Goal: Contribute content: Contribute content

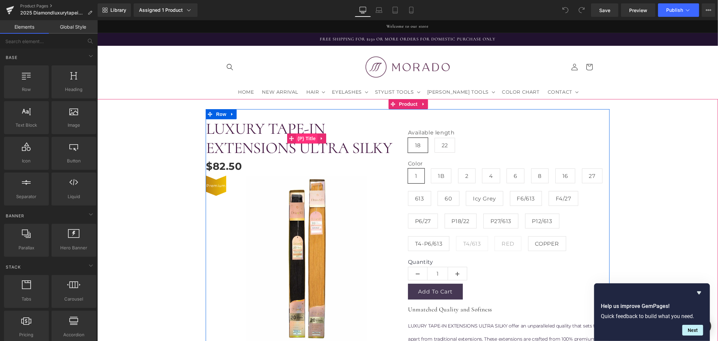
click at [304, 138] on span "(P) Title" at bounding box center [307, 138] width 22 height 10
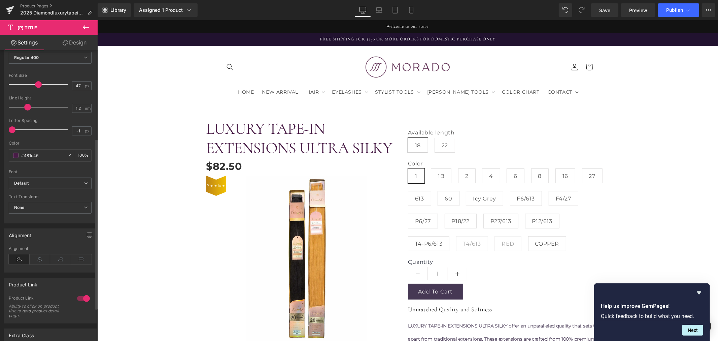
scroll to position [150, 0]
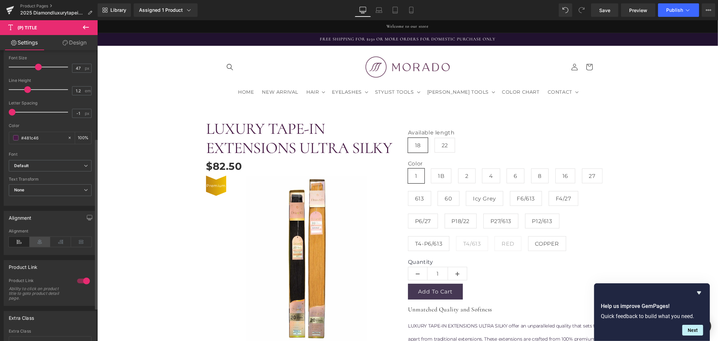
click at [42, 242] on icon at bounding box center [40, 242] width 21 height 10
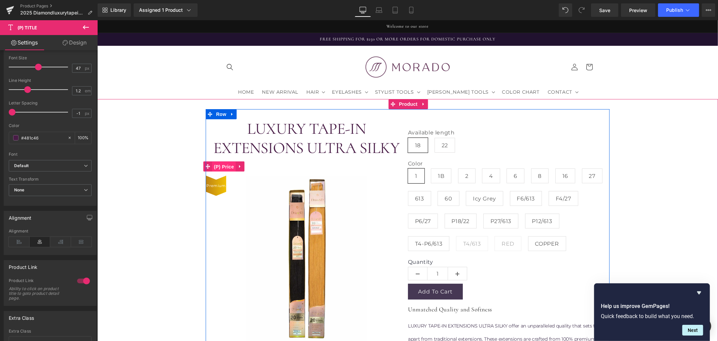
click at [222, 169] on span "(P) Price" at bounding box center [224, 166] width 24 height 10
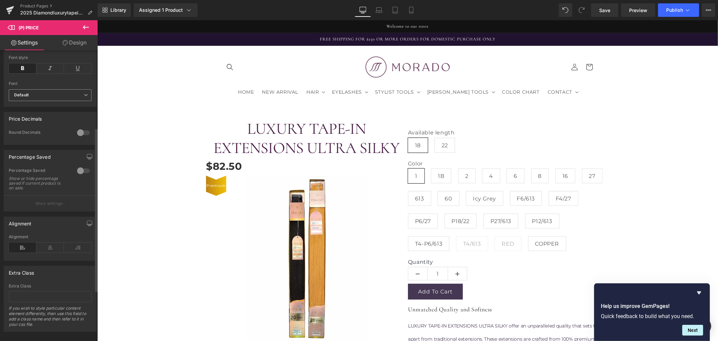
scroll to position [224, 0]
click at [46, 238] on icon at bounding box center [50, 243] width 28 height 10
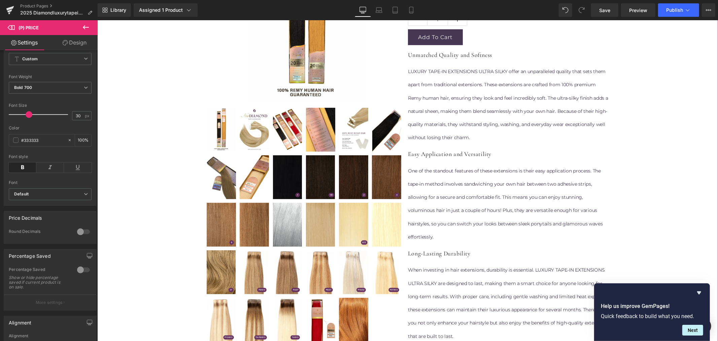
scroll to position [262, 0]
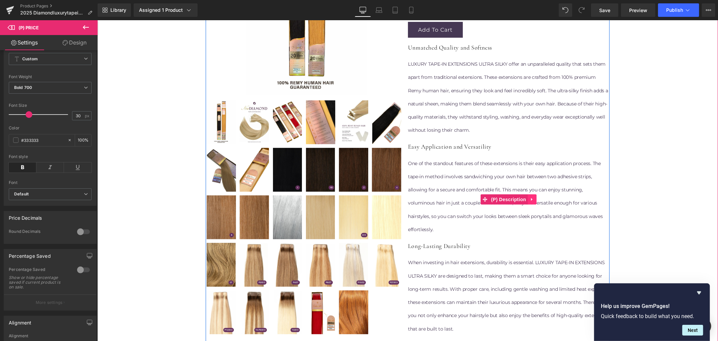
click at [531, 199] on icon at bounding box center [531, 199] width 1 height 3
click at [534, 199] on icon at bounding box center [536, 199] width 5 height 5
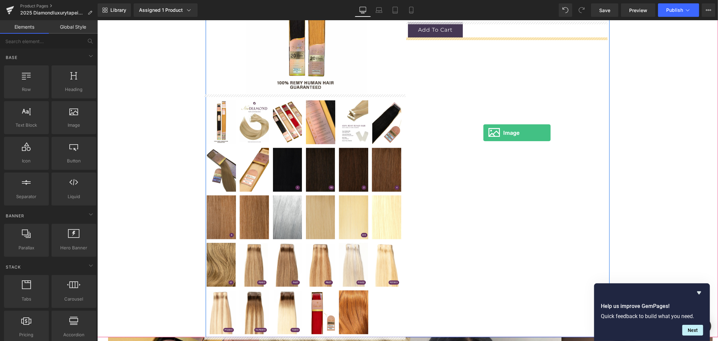
drag, startPoint x: 175, startPoint y: 136, endPoint x: 483, endPoint y: 132, distance: 308.1
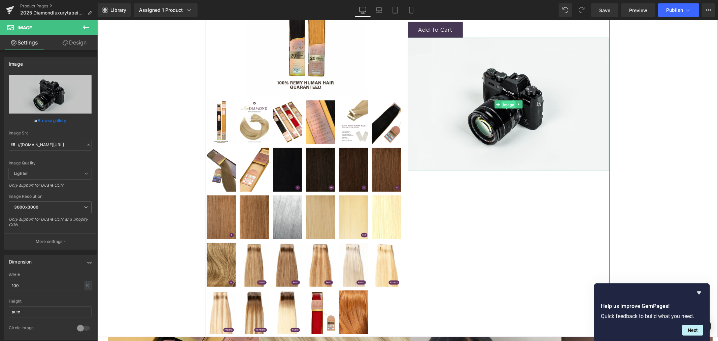
click at [503, 104] on span "Image" at bounding box center [508, 104] width 14 height 8
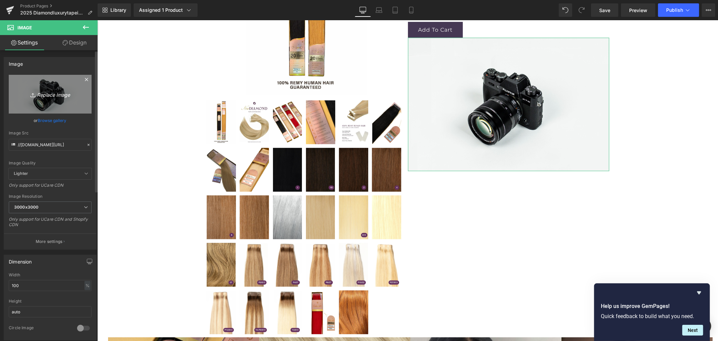
click at [48, 102] on link "Replace Image" at bounding box center [50, 94] width 83 height 39
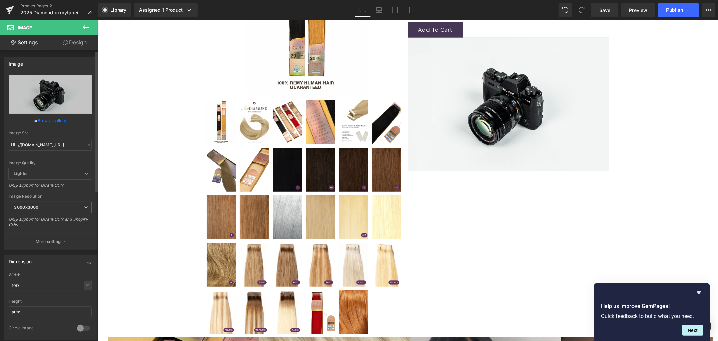
click at [53, 116] on link "Browse gallery" at bounding box center [52, 120] width 29 height 12
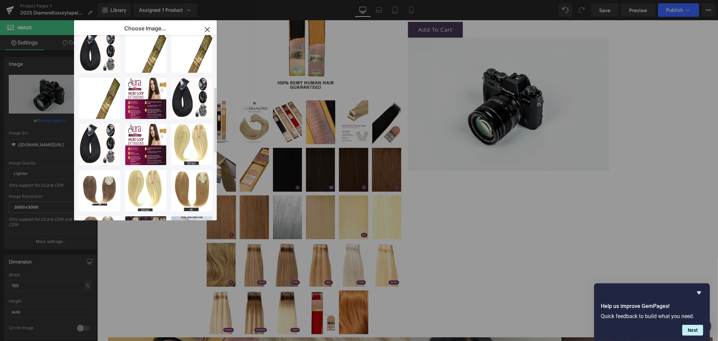
scroll to position [0, 0]
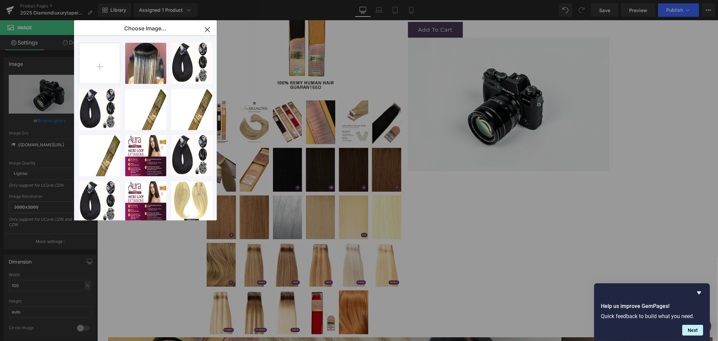
click at [209, 28] on icon "button" at bounding box center [207, 29] width 11 height 11
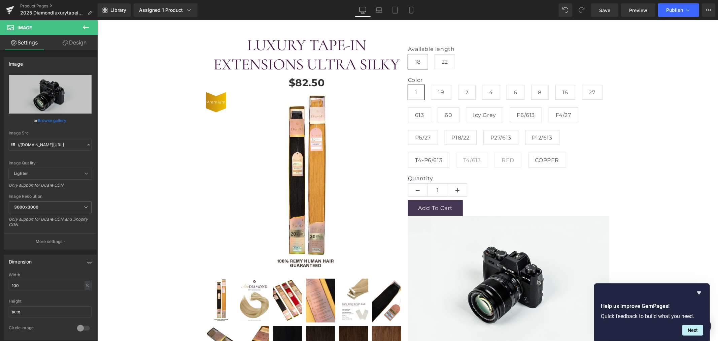
scroll to position [150, 0]
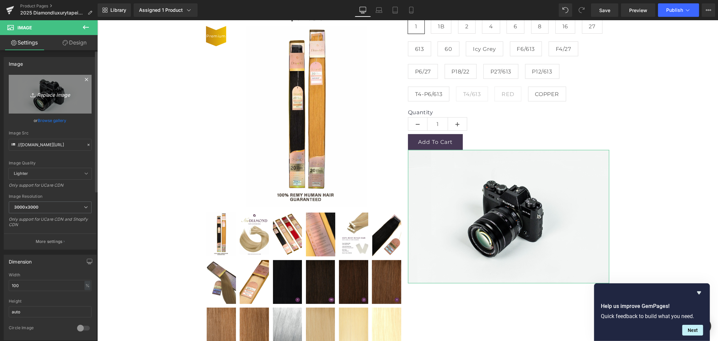
click at [50, 94] on icon "Replace Image" at bounding box center [50, 94] width 54 height 8
type input "C:\fakepath\TAPE SPECS (AGREGAR DIMENSION 4x0.8cms).jpg"
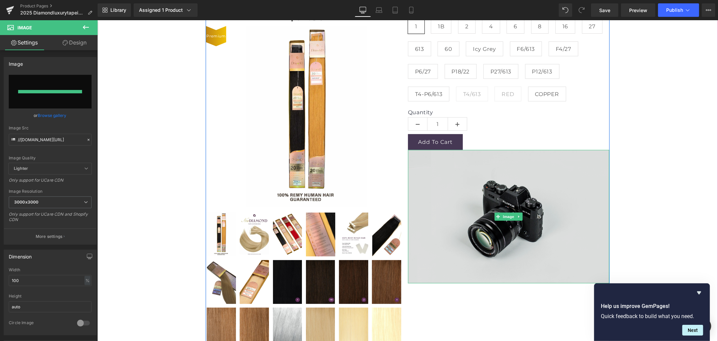
type input "[URL][DOMAIN_NAME]"
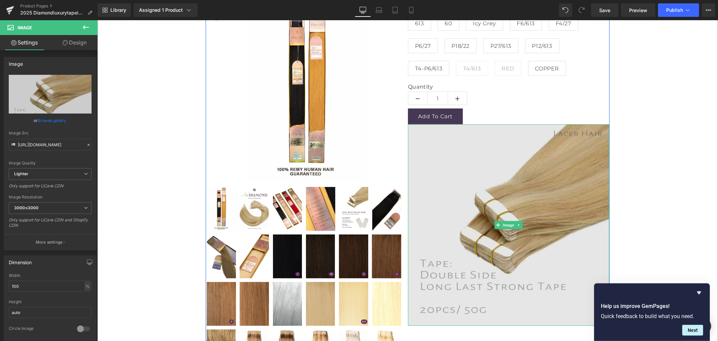
scroll to position [187, 0]
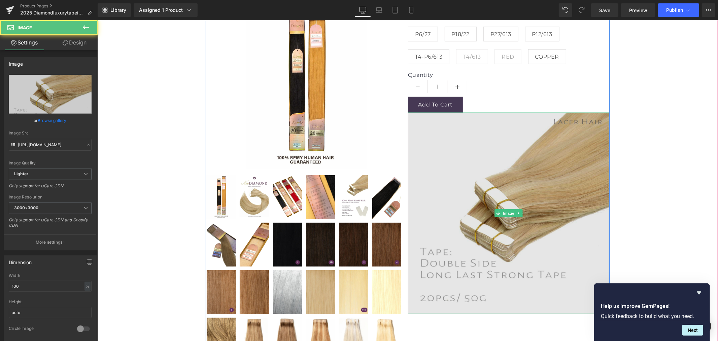
click at [493, 217] on img at bounding box center [508, 212] width 201 height 201
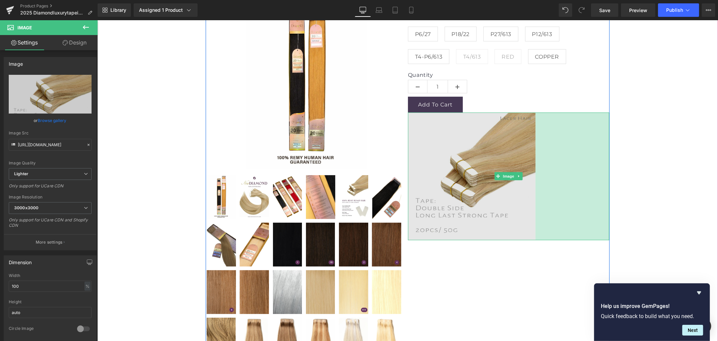
drag, startPoint x: 605, startPoint y: 192, endPoint x: 532, endPoint y: 200, distance: 74.1
click at [532, 200] on div "Image 219px" at bounding box center [508, 176] width 201 height 128
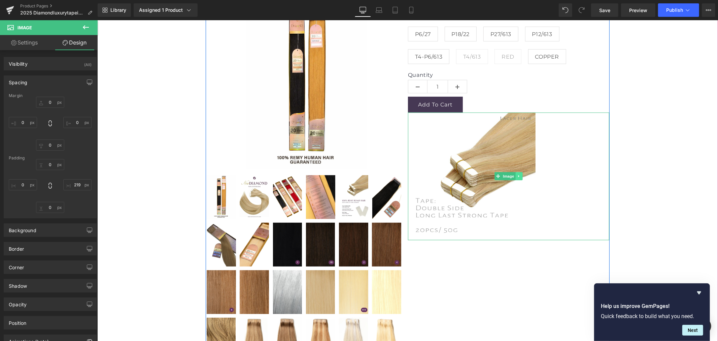
click at [517, 174] on icon at bounding box center [519, 176] width 4 height 4
click at [521, 176] on icon at bounding box center [523, 176] width 4 height 4
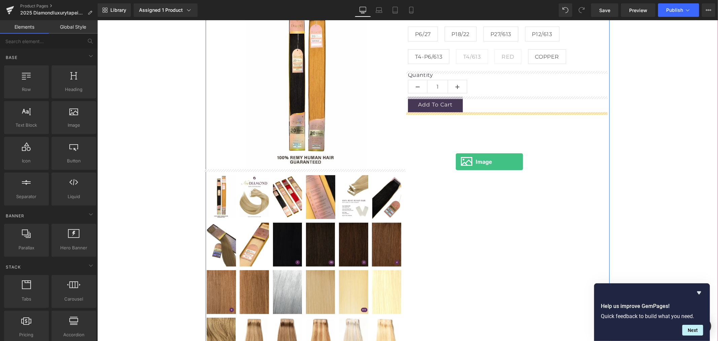
drag, startPoint x: 169, startPoint y: 137, endPoint x: 456, endPoint y: 162, distance: 287.3
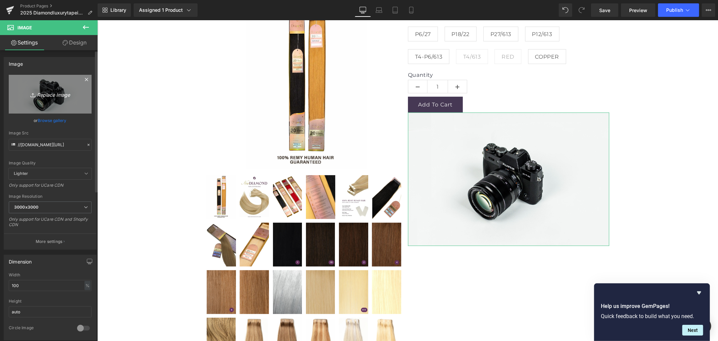
click at [48, 96] on icon "Replace Image" at bounding box center [50, 94] width 54 height 8
type input "C:\fakepath\[PERSON_NAME]-CARRUSELES-[PERSON_NAME]-3.jpg"
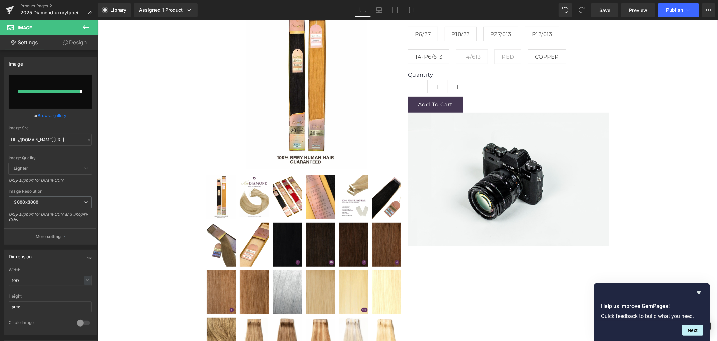
type input "[URL][DOMAIN_NAME][PERSON_NAME][PERSON_NAME]"
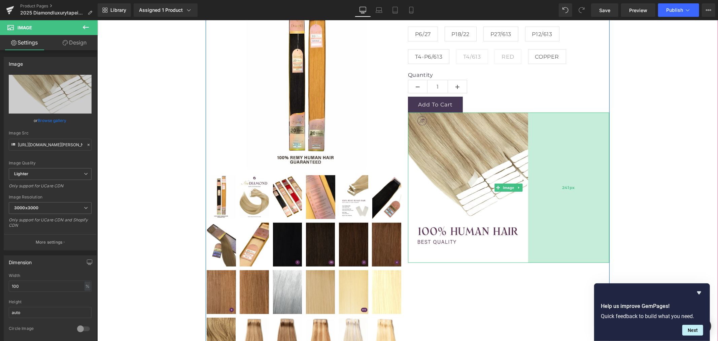
drag, startPoint x: 605, startPoint y: 193, endPoint x: 524, endPoint y: 206, distance: 82.3
click at [524, 206] on div "Image 241px" at bounding box center [508, 187] width 201 height 150
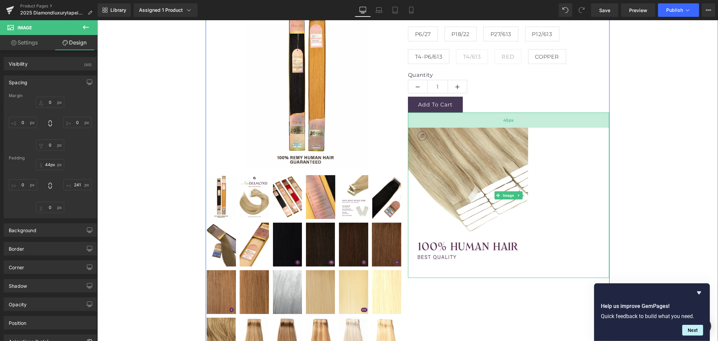
type input "37px"
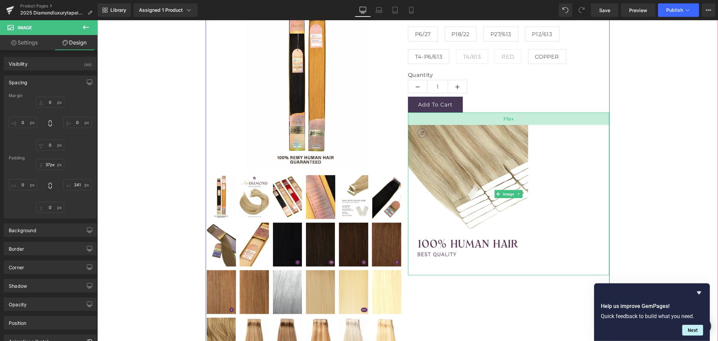
drag, startPoint x: 491, startPoint y: 112, endPoint x: 495, endPoint y: 124, distance: 12.9
click at [495, 124] on div "37px" at bounding box center [508, 118] width 201 height 12
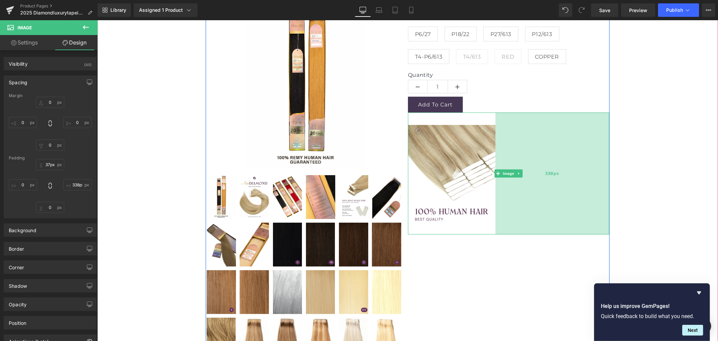
drag, startPoint x: 526, startPoint y: 198, endPoint x: 494, endPoint y: 200, distance: 32.7
click at [495, 200] on div "338px" at bounding box center [552, 173] width 114 height 122
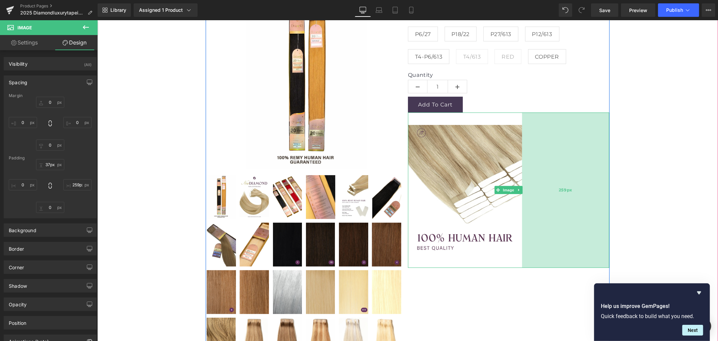
type input "253px"
drag, startPoint x: 499, startPoint y: 186, endPoint x: 527, endPoint y: 200, distance: 31.6
click at [527, 200] on div "253px" at bounding box center [566, 191] width 85 height 158
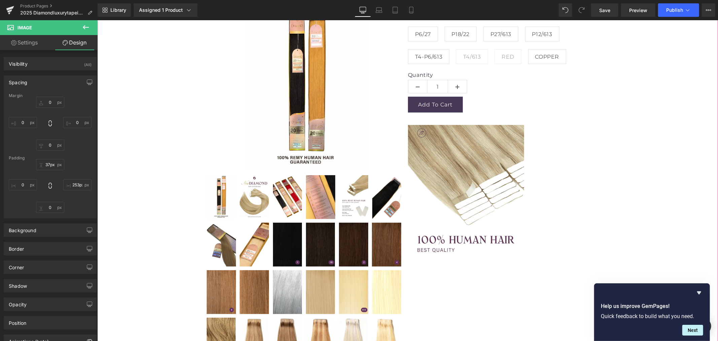
click at [660, 199] on div "LUXURY TAPE-IN EXTENSIONS ULTRA SILKY (P) Title $0 $82.50 (P) Price Premium (P)…" at bounding box center [407, 167] width 614 height 490
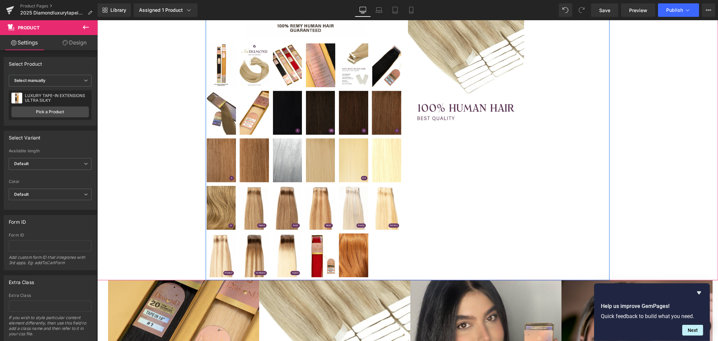
scroll to position [337, 0]
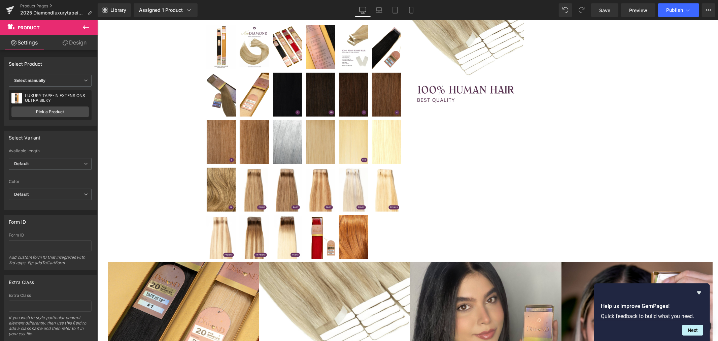
click at [85, 28] on icon at bounding box center [86, 27] width 8 height 8
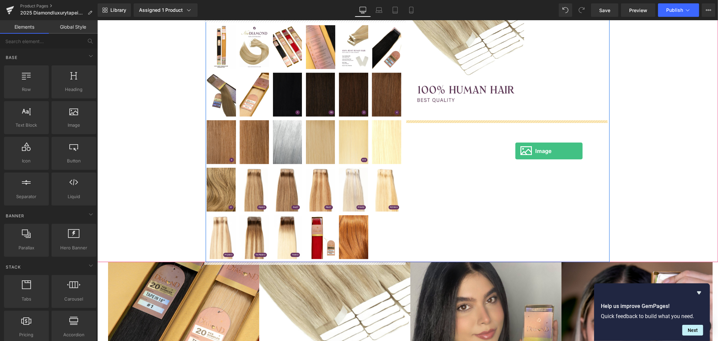
drag, startPoint x: 180, startPoint y: 138, endPoint x: 515, endPoint y: 151, distance: 335.0
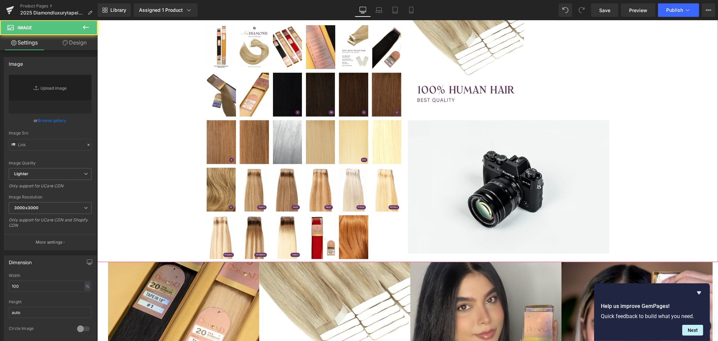
type input "//[DOMAIN_NAME][URL]"
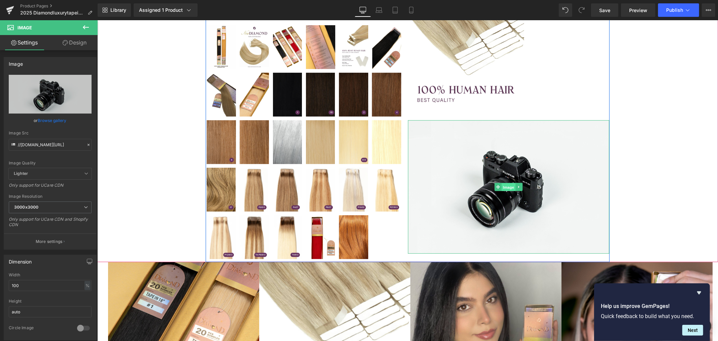
click at [506, 185] on span "Image" at bounding box center [508, 187] width 14 height 8
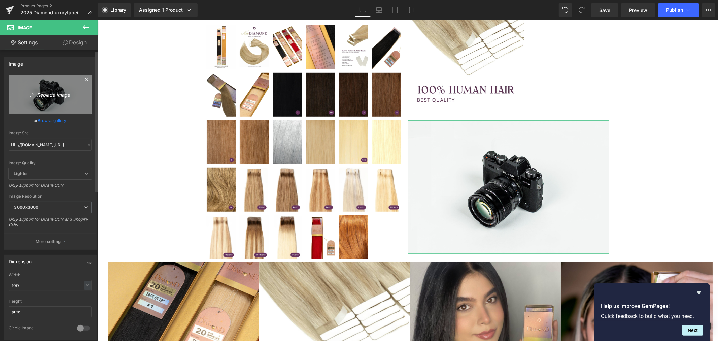
click at [50, 95] on icon "Replace Image" at bounding box center [50, 94] width 54 height 8
type input "C:\fakepath\[PERSON_NAME]-STORIES4.jpg"
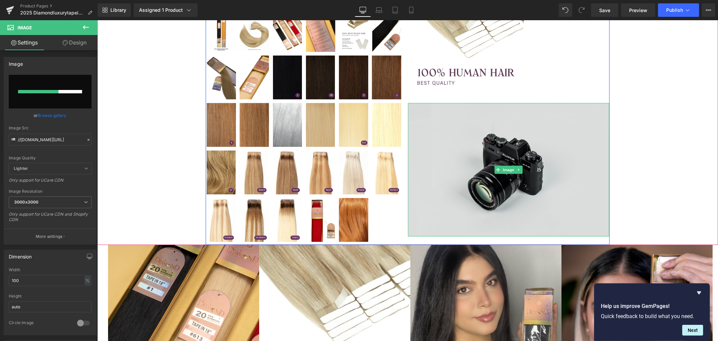
scroll to position [486, 0]
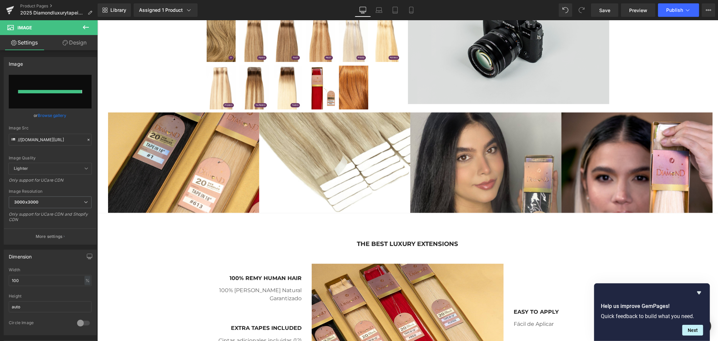
type input "[URL][DOMAIN_NAME][PERSON_NAME]"
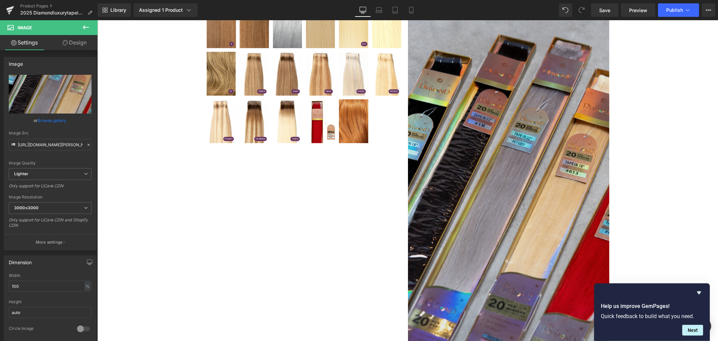
scroll to position [449, 0]
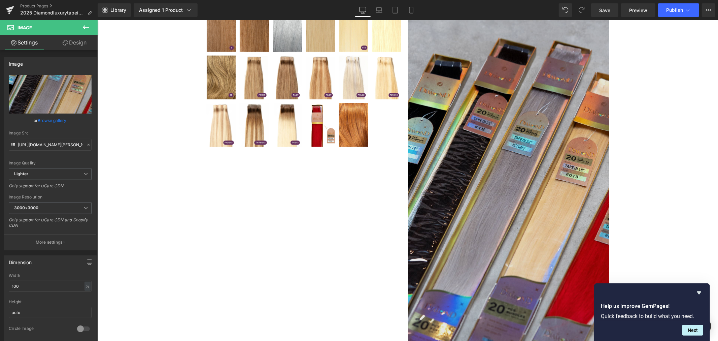
click at [576, 189] on img at bounding box center [508, 187] width 201 height 358
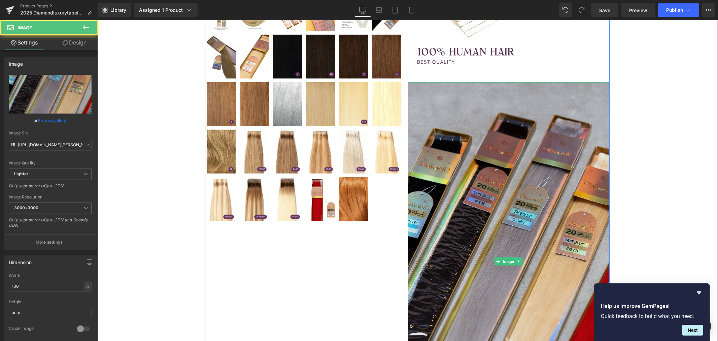
scroll to position [374, 0]
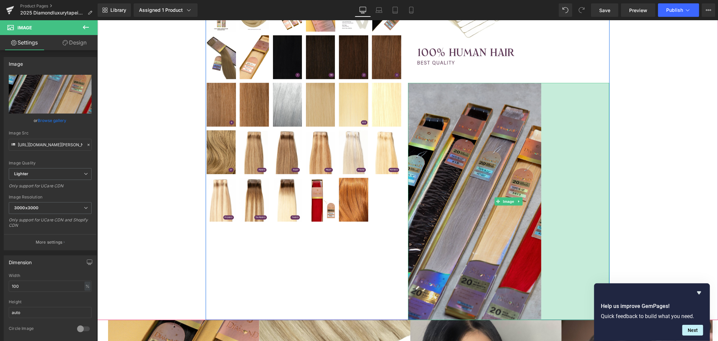
drag, startPoint x: 605, startPoint y: 180, endPoint x: 537, endPoint y: 189, distance: 68.7
click at [537, 189] on div "Image 202px" at bounding box center [508, 201] width 201 height 237
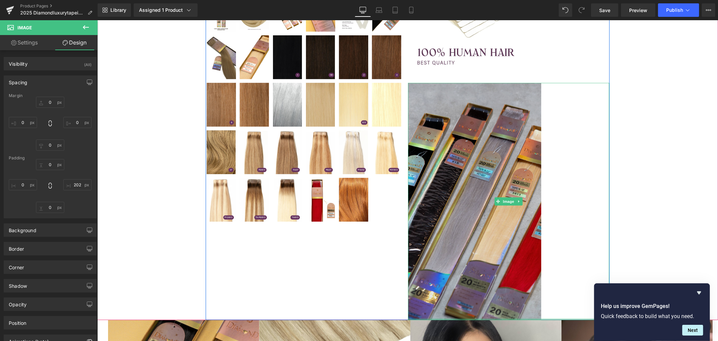
type input "0px"
drag, startPoint x: 490, startPoint y: 319, endPoint x: 486, endPoint y: 230, distance: 88.3
click at [486, 230] on div "Image 202px" at bounding box center [508, 201] width 201 height 237
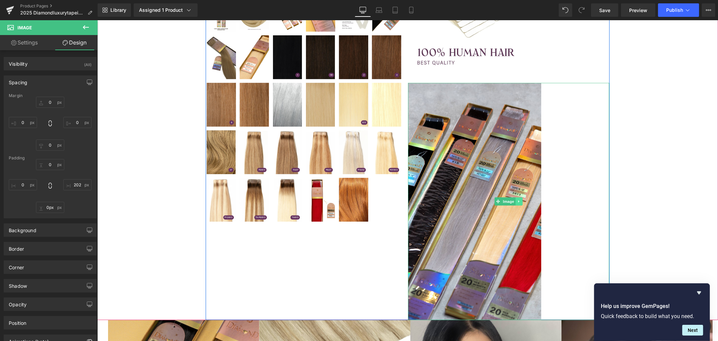
click at [517, 202] on icon at bounding box center [519, 201] width 4 height 4
click at [521, 202] on icon at bounding box center [523, 201] width 4 height 4
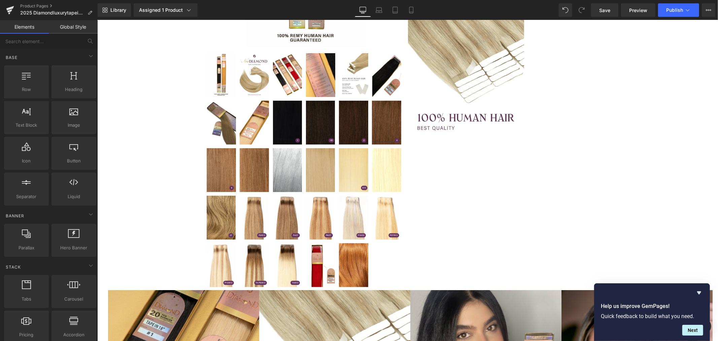
scroll to position [299, 0]
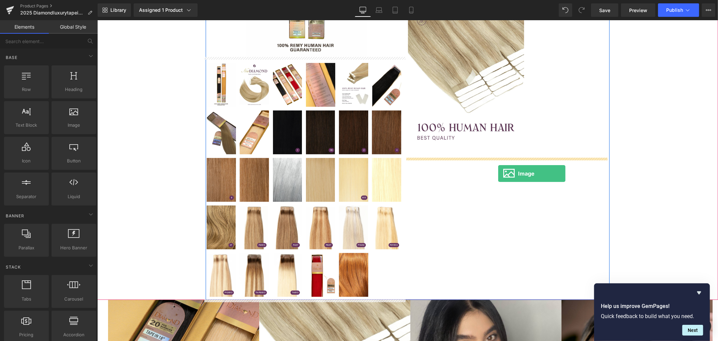
drag, startPoint x: 192, startPoint y: 140, endPoint x: 498, endPoint y: 173, distance: 307.9
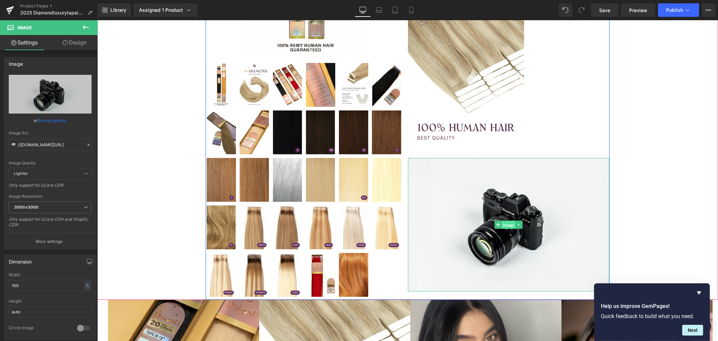
click at [508, 223] on span "Image" at bounding box center [508, 225] width 14 height 8
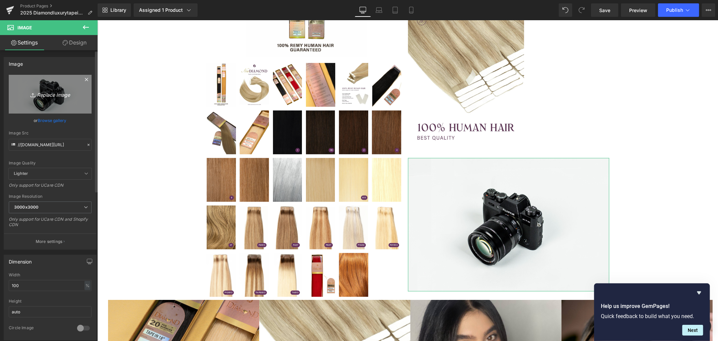
click at [52, 95] on icon "Replace Image" at bounding box center [50, 94] width 54 height 8
type input "C:\fakepath\[PERSON_NAME]-CARRUSELES-[PERSON_NAME]-2.jpg"
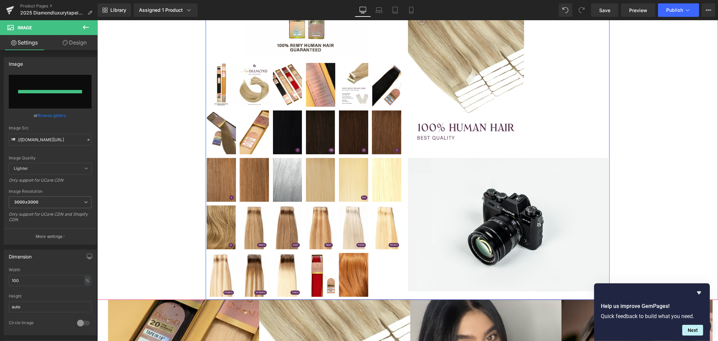
type input "[URL][DOMAIN_NAME][PERSON_NAME][PERSON_NAME]"
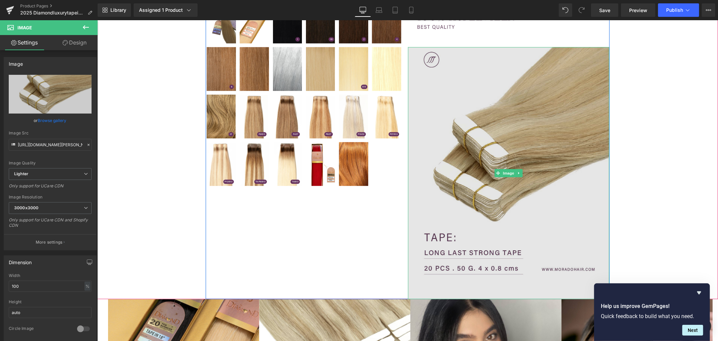
scroll to position [411, 0]
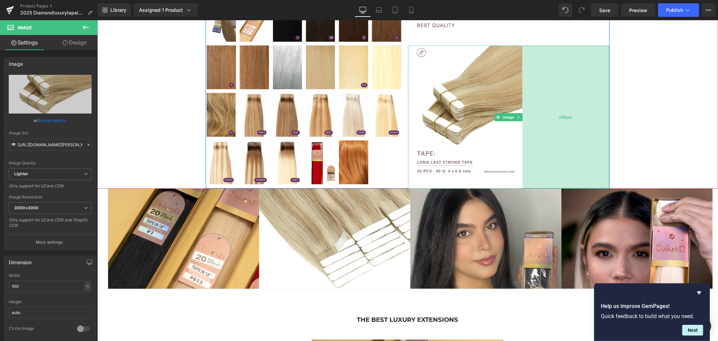
drag, startPoint x: 605, startPoint y: 155, endPoint x: 519, endPoint y: 165, distance: 87.5
click at [519, 165] on div "Image 258px" at bounding box center [508, 116] width 201 height 143
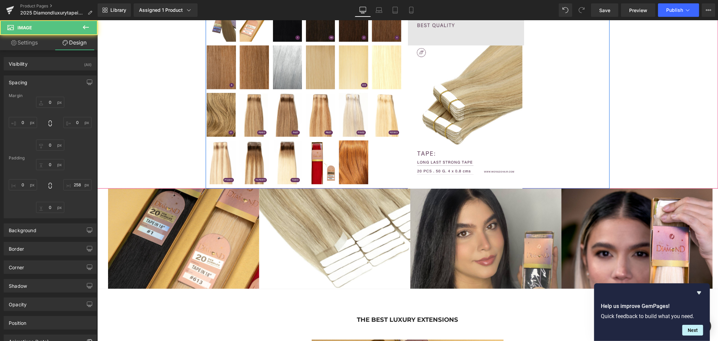
scroll to position [337, 0]
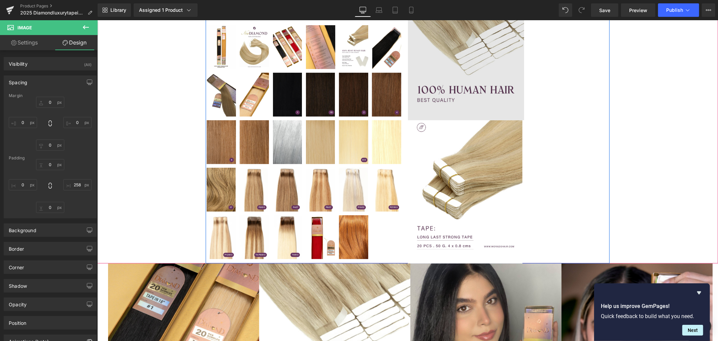
click at [520, 86] on img at bounding box center [508, 41] width 201 height 158
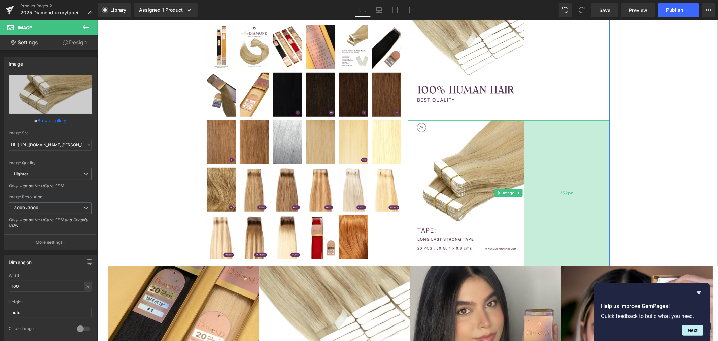
click at [521, 160] on div "Image 252px" at bounding box center [508, 193] width 201 height 146
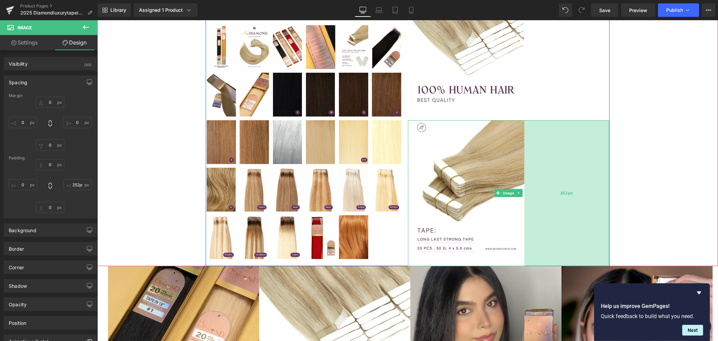
type input "253px"
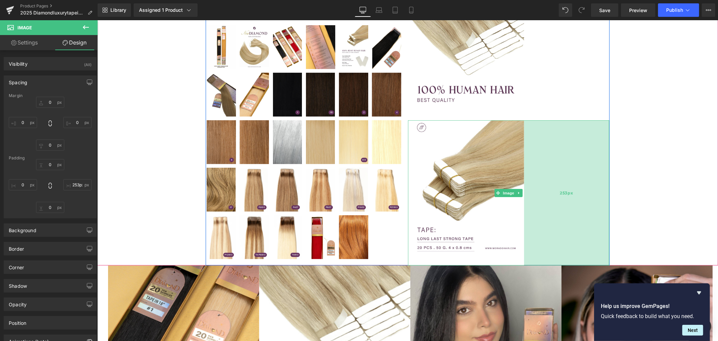
click at [524, 153] on div "253px" at bounding box center [566, 192] width 85 height 145
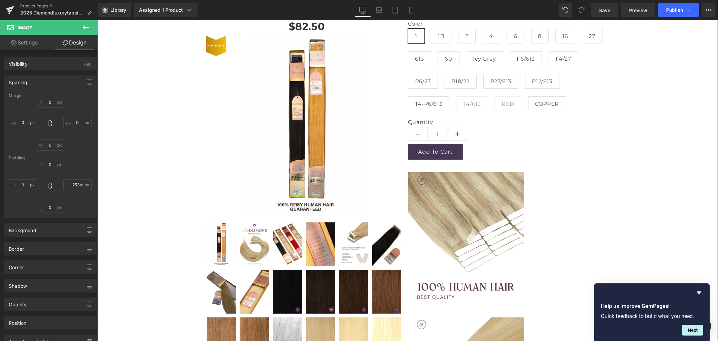
scroll to position [150, 0]
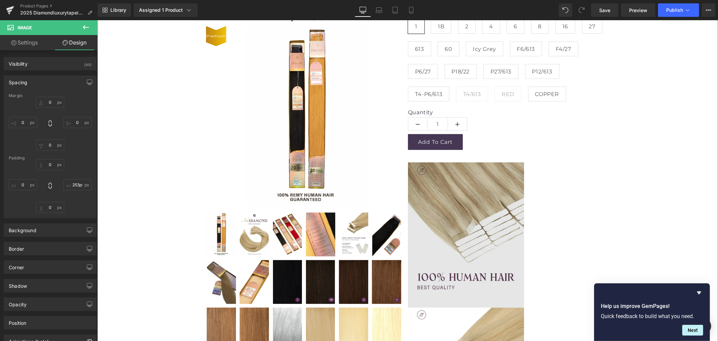
click at [466, 201] on img at bounding box center [508, 229] width 201 height 158
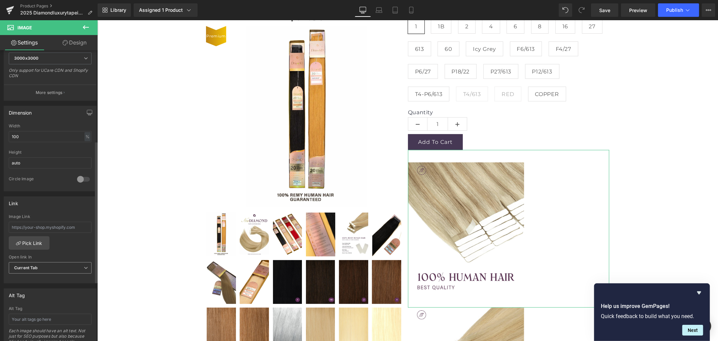
scroll to position [299, 0]
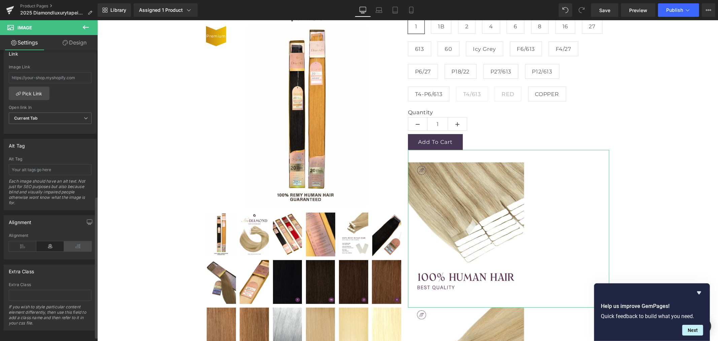
click at [82, 248] on icon at bounding box center [78, 246] width 28 height 10
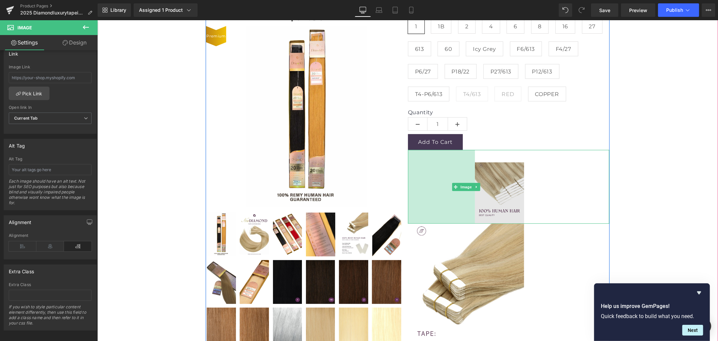
drag, startPoint x: 404, startPoint y: 219, endPoint x: 471, endPoint y: 219, distance: 67.0
click at [471, 219] on div "199px" at bounding box center [441, 187] width 67 height 74
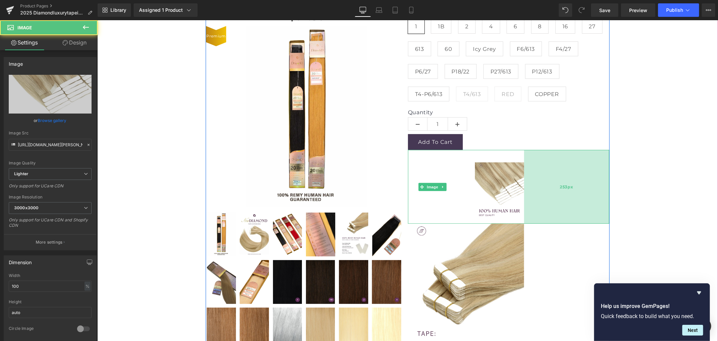
click at [521, 193] on div "Image 37px 199px 253px" at bounding box center [508, 187] width 201 height 74
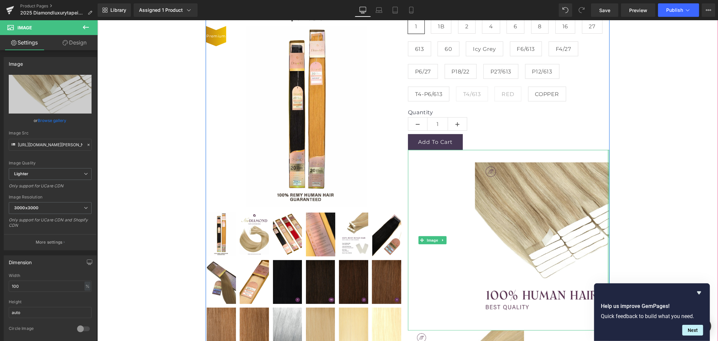
drag, startPoint x: 521, startPoint y: 193, endPoint x: 609, endPoint y: 187, distance: 87.7
click at [609, 187] on div "LUXURY TAPE-IN EXTENSIONS ULTRA SILKY (P) Title $0 $82.50 (P) Price Premium (P)…" at bounding box center [407, 217] width 614 height 516
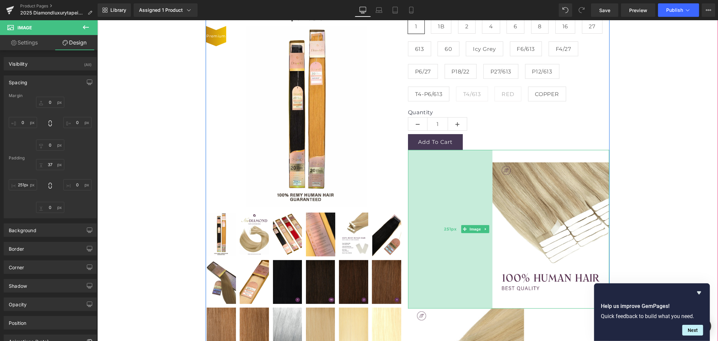
type input "250px"
drag, startPoint x: 471, startPoint y: 217, endPoint x: 488, endPoint y: 214, distance: 17.4
click at [488, 214] on div "250px" at bounding box center [450, 229] width 84 height 159
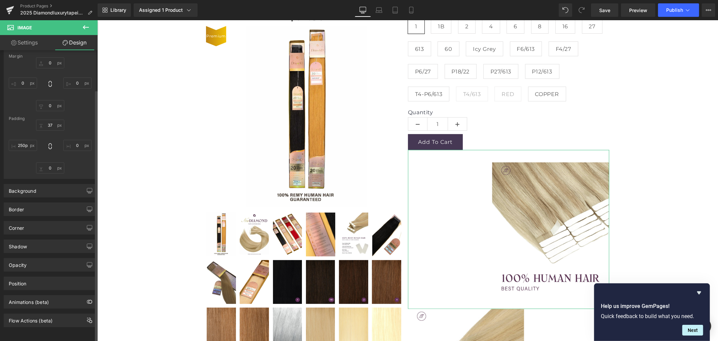
scroll to position [45, 0]
click at [34, 46] on link "Settings" at bounding box center [24, 42] width 49 height 15
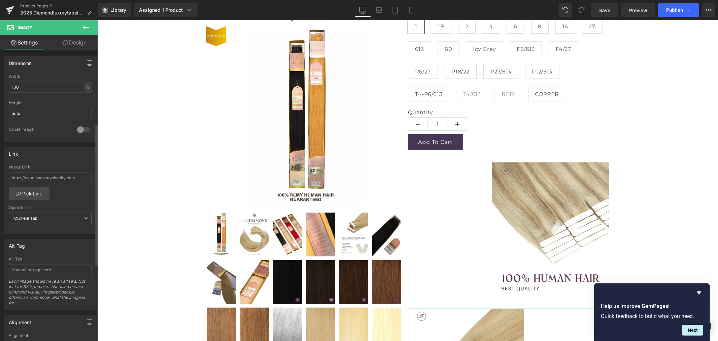
scroll to position [299, 0]
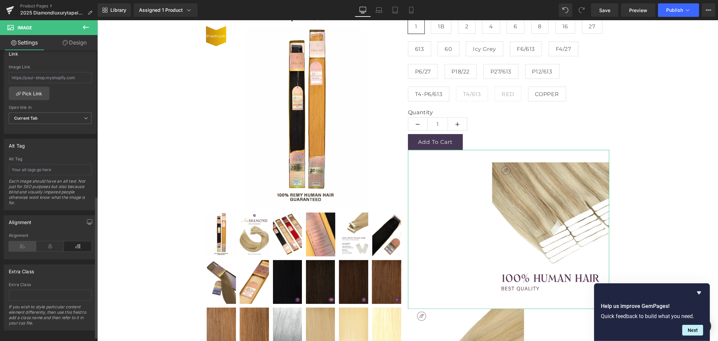
click at [23, 246] on icon at bounding box center [23, 246] width 28 height 10
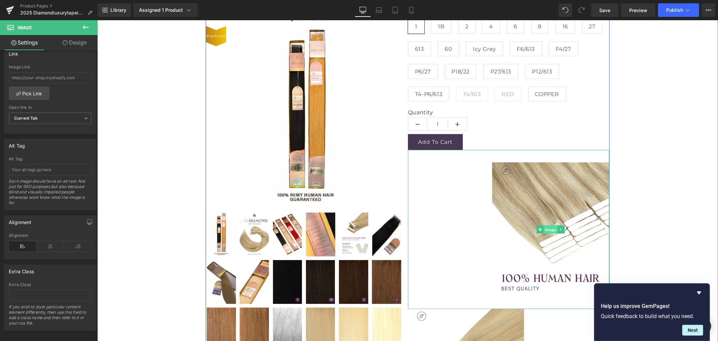
click at [547, 227] on span "Image" at bounding box center [550, 229] width 14 height 8
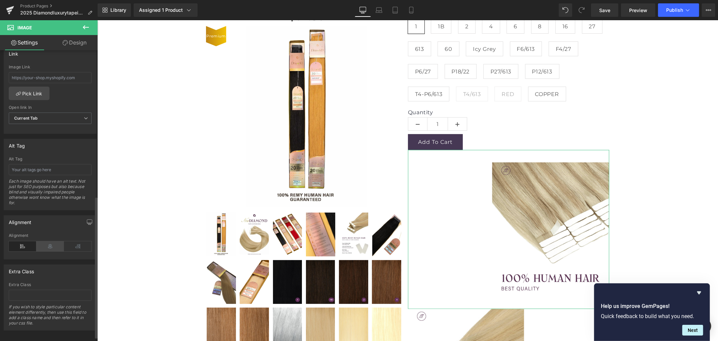
click at [46, 246] on icon at bounding box center [50, 246] width 28 height 10
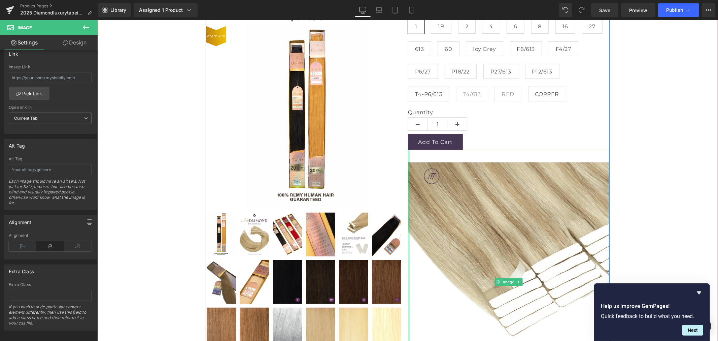
drag, startPoint x: 488, startPoint y: 212, endPoint x: 403, endPoint y: 217, distance: 85.3
click at [403, 217] on div "LUXURY TAPE-IN EXTENSIONS ULTRA SILKY (P) Title $0 $82.50 (P) Price Premium (P)…" at bounding box center [407, 258] width 404 height 599
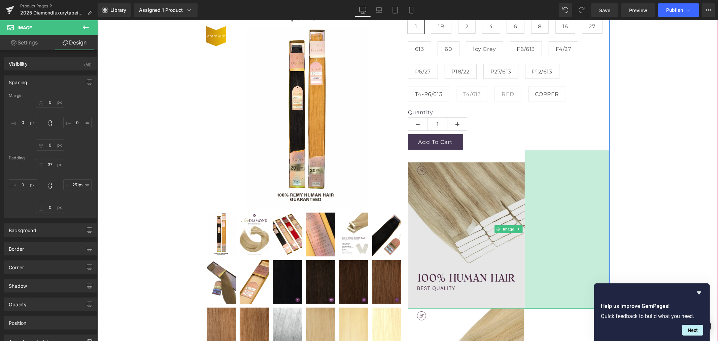
type input "253px"
drag, startPoint x: 606, startPoint y: 216, endPoint x: 521, endPoint y: 222, distance: 85.4
click at [524, 222] on div "253px" at bounding box center [566, 229] width 85 height 158
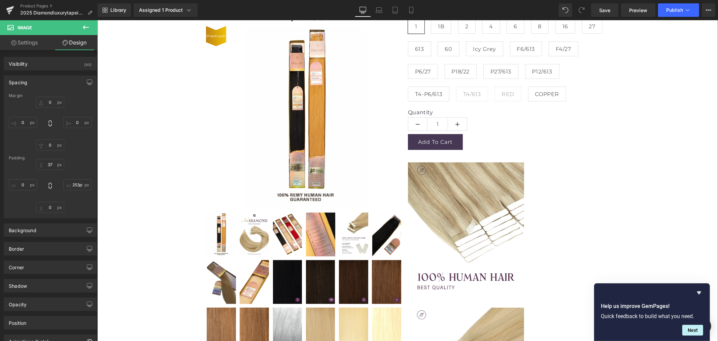
click at [685, 215] on div "LUXURY TAPE-IN EXTENSIONS ULTRA SILKY (P) Title $0 $82.50 (P) Price Premium (P)…" at bounding box center [407, 205] width 614 height 493
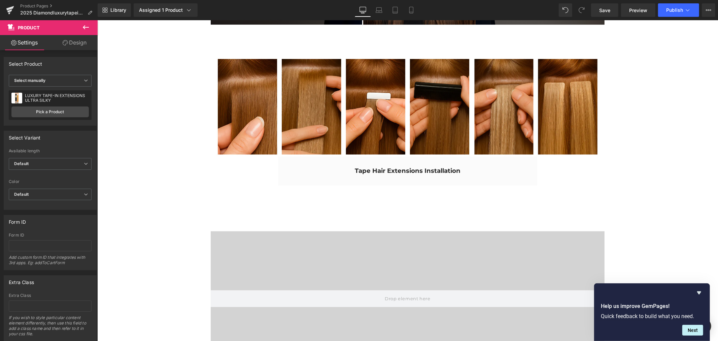
scroll to position [1384, 0]
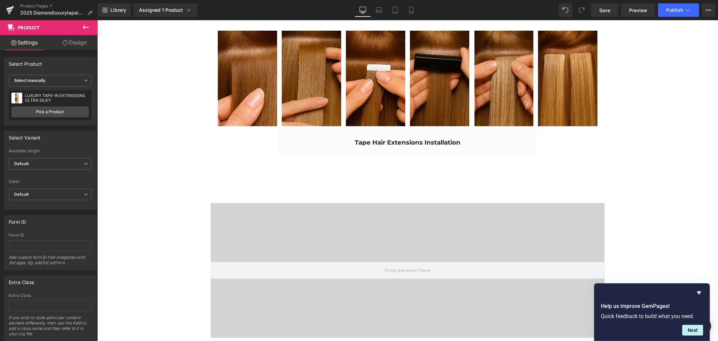
click at [85, 28] on icon at bounding box center [86, 27] width 8 height 8
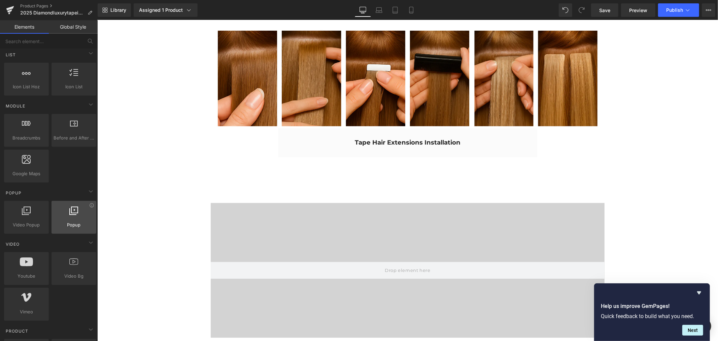
scroll to position [486, 0]
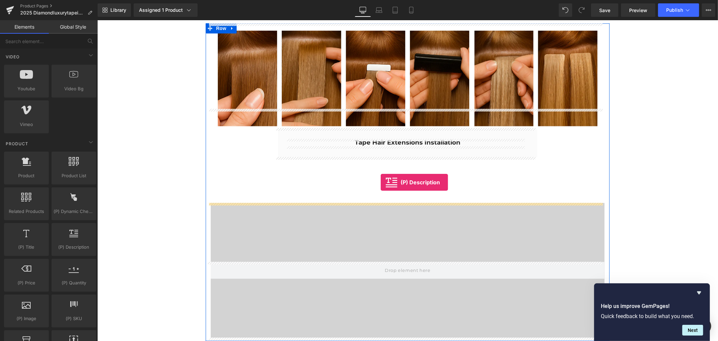
drag, startPoint x: 166, startPoint y: 264, endPoint x: 381, endPoint y: 182, distance: 229.3
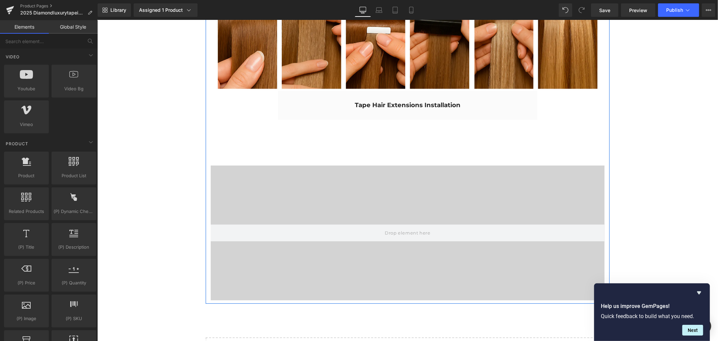
scroll to position [1571, 0]
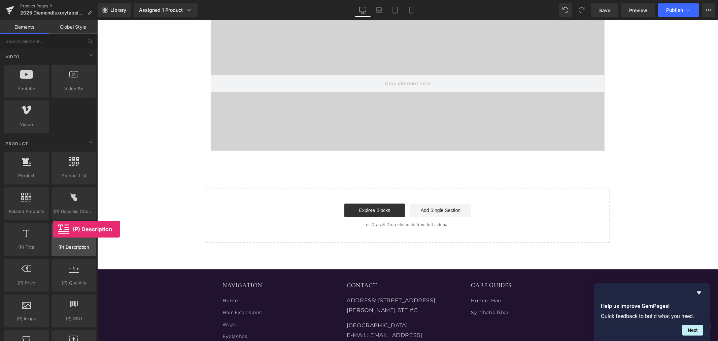
drag, startPoint x: 76, startPoint y: 236, endPoint x: 53, endPoint y: 229, distance: 24.4
click at [54, 229] on div at bounding box center [74, 235] width 41 height 15
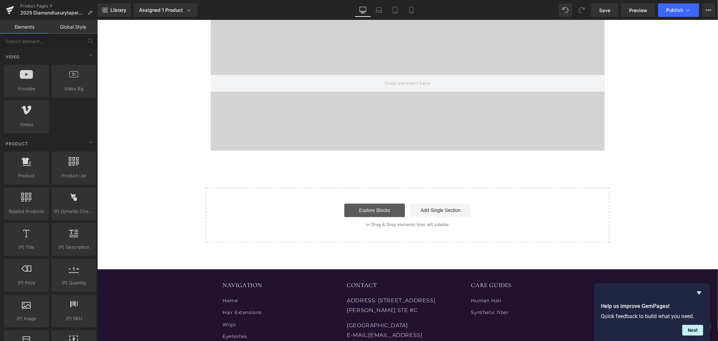
click at [375, 209] on link "Explore Blocks" at bounding box center [374, 209] width 61 height 13
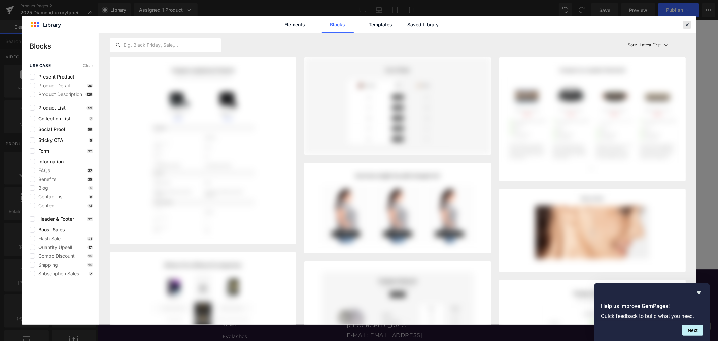
click at [687, 24] on icon at bounding box center [687, 25] width 6 height 6
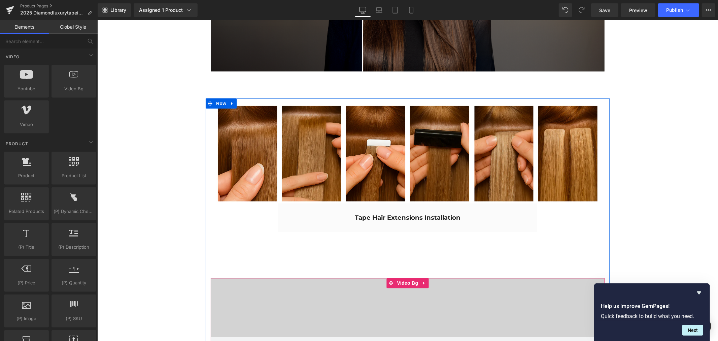
scroll to position [1197, 0]
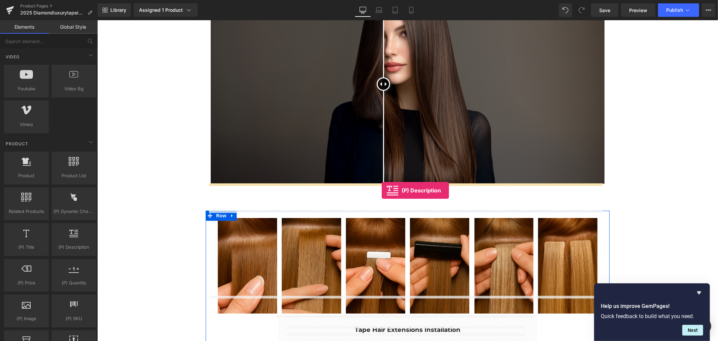
drag, startPoint x: 175, startPoint y: 256, endPoint x: 382, endPoint y: 190, distance: 216.3
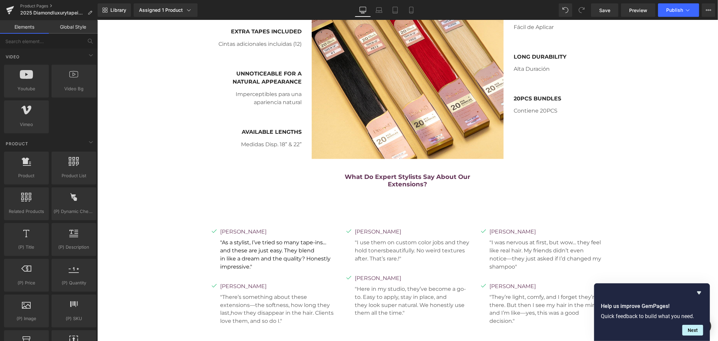
scroll to position [786, 0]
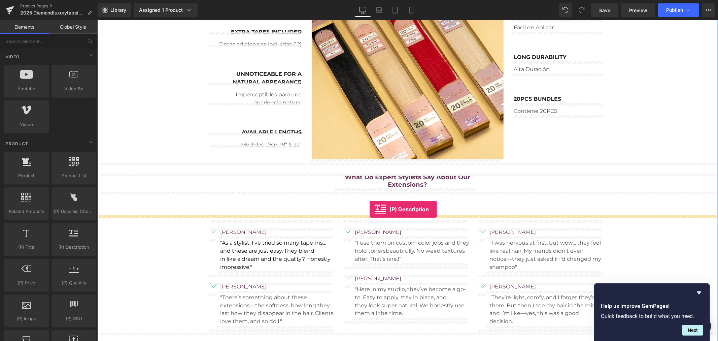
drag, startPoint x: 234, startPoint y: 195, endPoint x: 369, endPoint y: 209, distance: 136.0
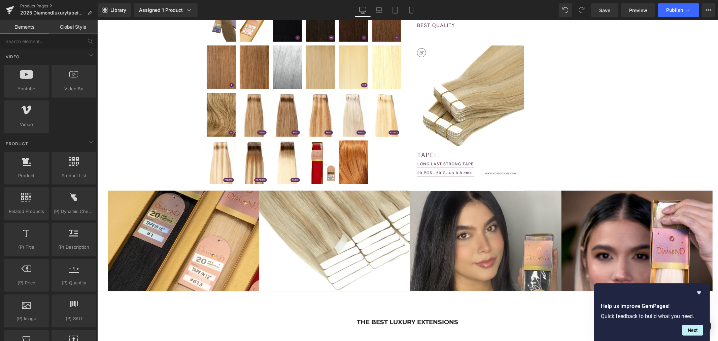
scroll to position [524, 0]
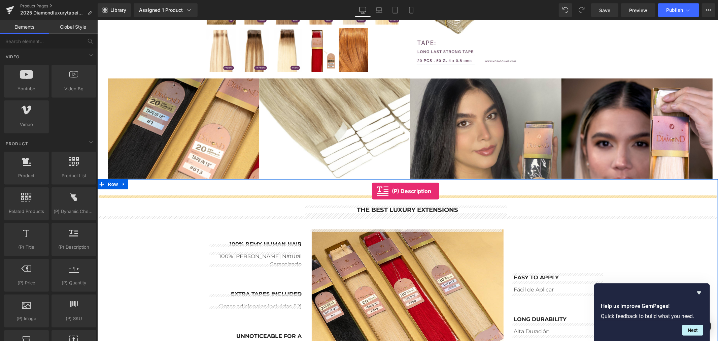
drag, startPoint x: 183, startPoint y: 258, endPoint x: 372, endPoint y: 191, distance: 200.6
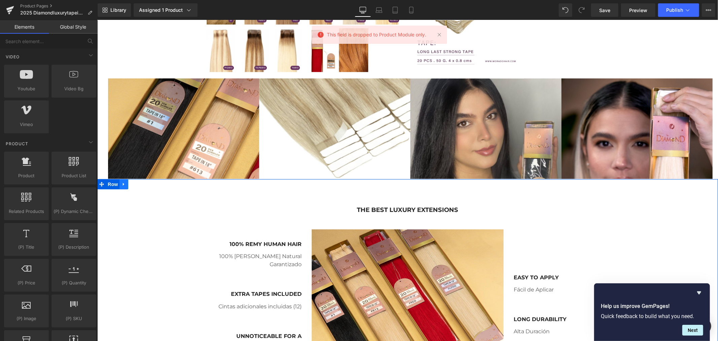
click at [121, 187] on link at bounding box center [123, 184] width 9 height 10
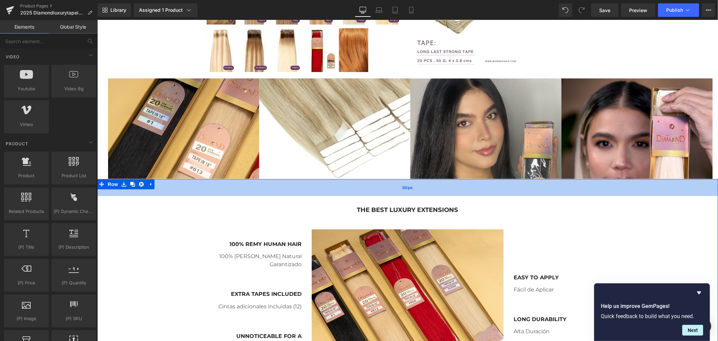
click at [201, 188] on div "50px" at bounding box center [407, 187] width 621 height 17
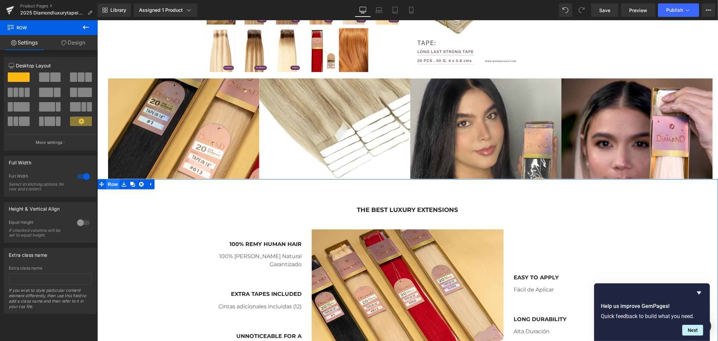
click at [111, 184] on span "Row" at bounding box center [112, 184] width 13 height 10
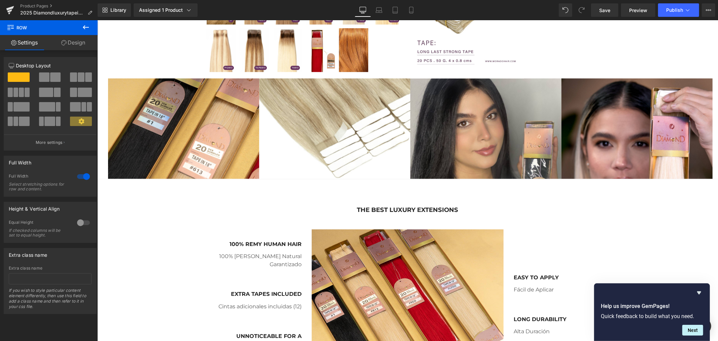
click at [83, 29] on icon at bounding box center [86, 27] width 8 height 8
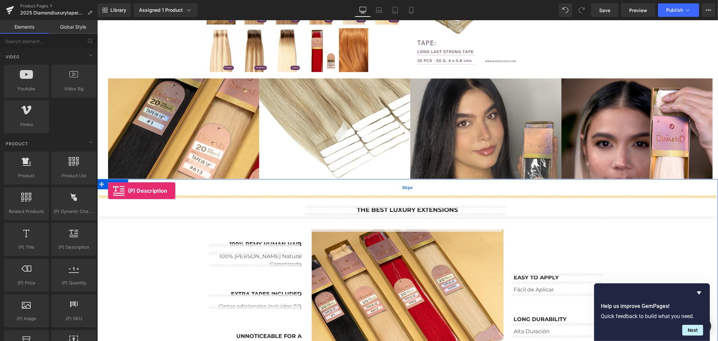
drag, startPoint x: 176, startPoint y: 258, endPoint x: 108, endPoint y: 190, distance: 96.0
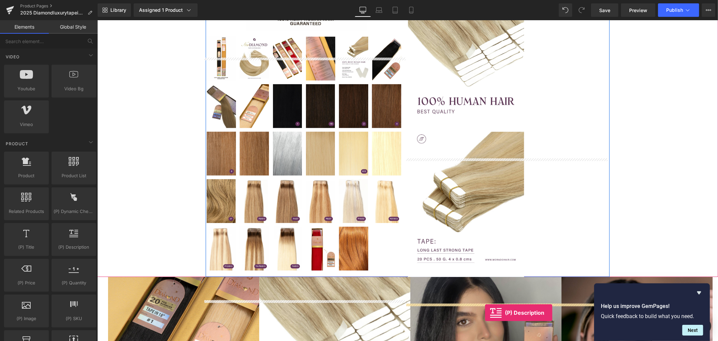
scroll to position [345, 0]
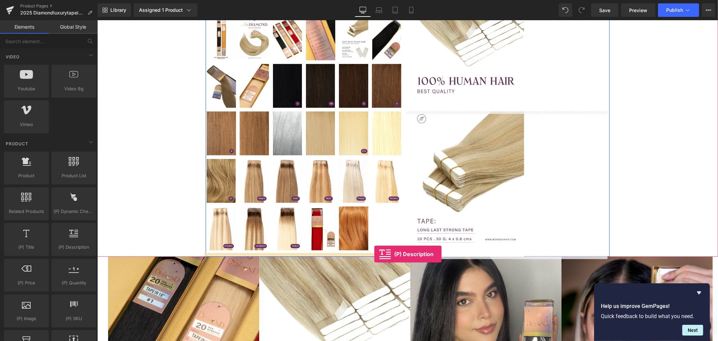
drag, startPoint x: 170, startPoint y: 262, endPoint x: 374, endPoint y: 254, distance: 203.9
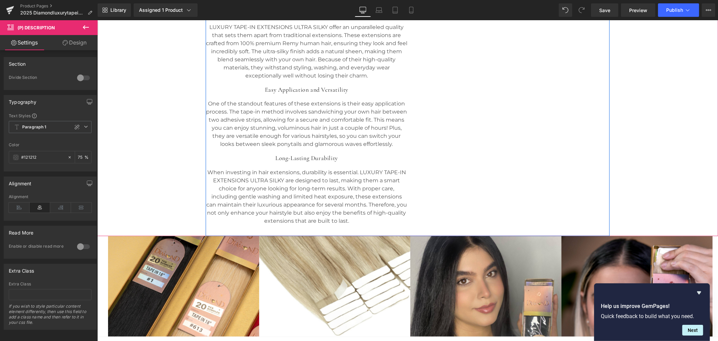
scroll to position [524, 0]
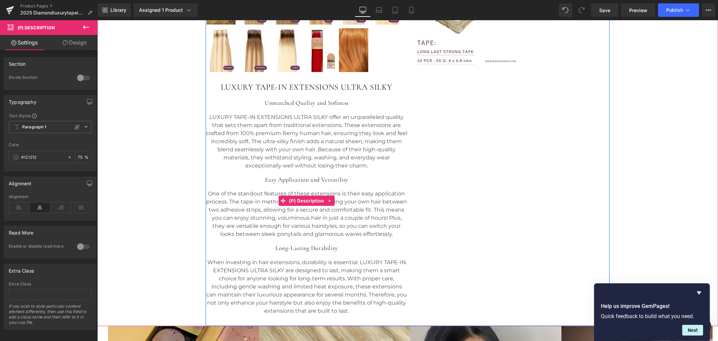
click at [323, 192] on p "One of the standout features of these extensions is their easy application proc…" at bounding box center [306, 213] width 201 height 48
click at [305, 201] on span "(P) Description" at bounding box center [306, 200] width 38 height 10
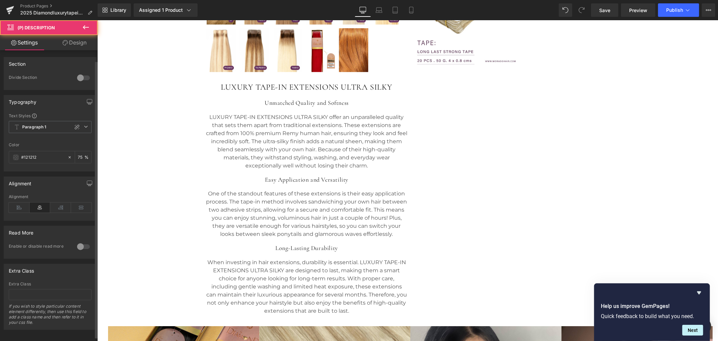
scroll to position [8, 0]
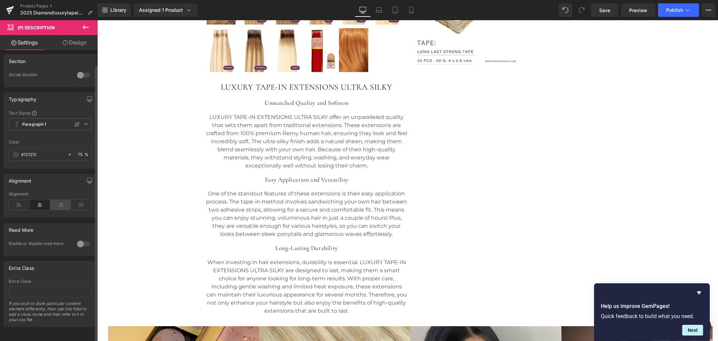
click at [55, 200] on icon at bounding box center [60, 205] width 21 height 10
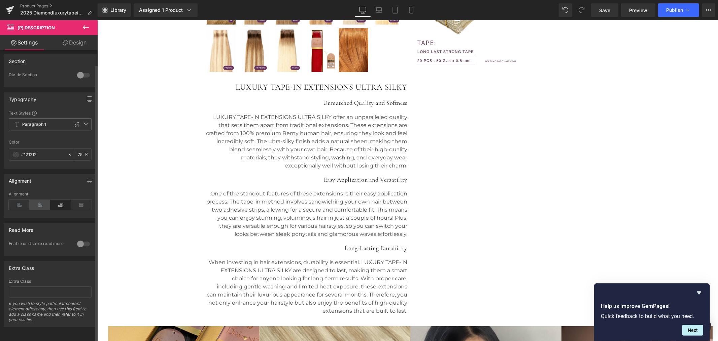
click at [42, 200] on icon at bounding box center [40, 205] width 21 height 10
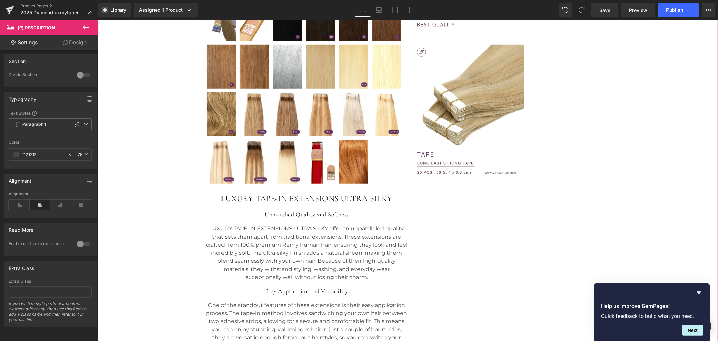
scroll to position [524, 0]
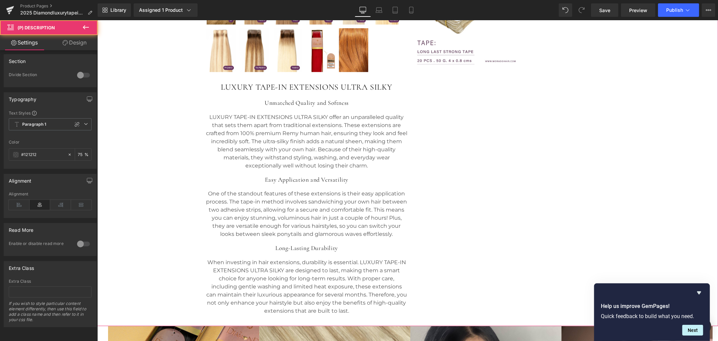
click at [386, 198] on p "One of the standout features of these extensions is their easy application proc…" at bounding box center [306, 213] width 201 height 48
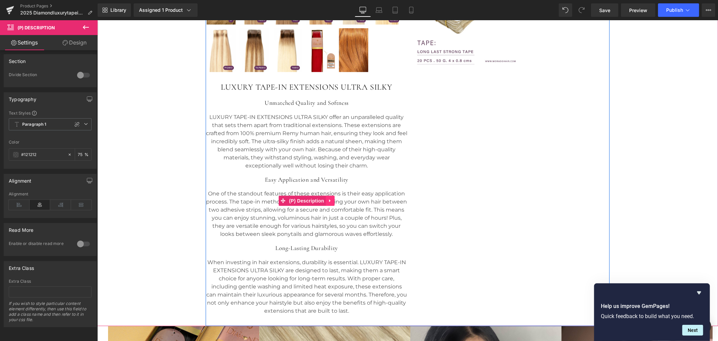
click at [329, 197] on link at bounding box center [330, 200] width 9 height 10
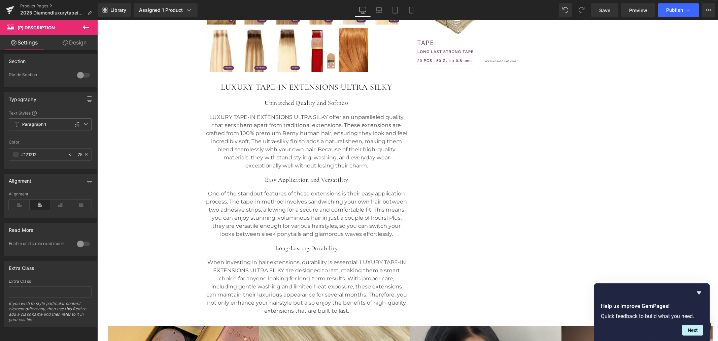
click at [78, 45] on link "Design" at bounding box center [74, 42] width 49 height 15
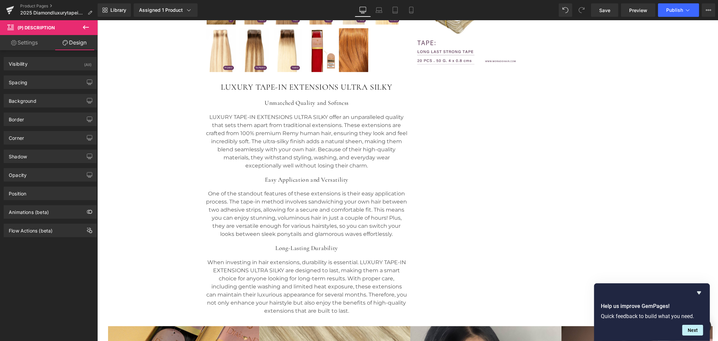
type input "0"
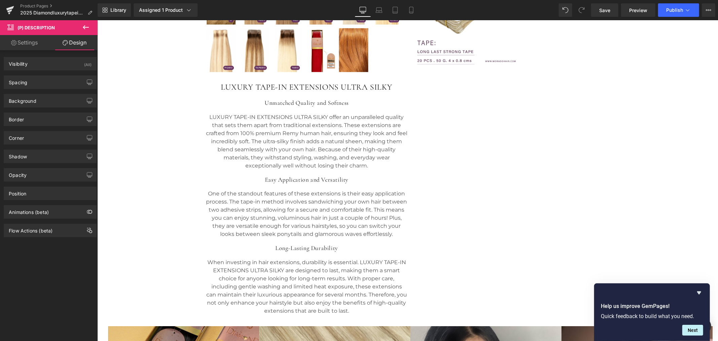
type input "0"
click at [39, 83] on div "Spacing" at bounding box center [50, 82] width 92 height 13
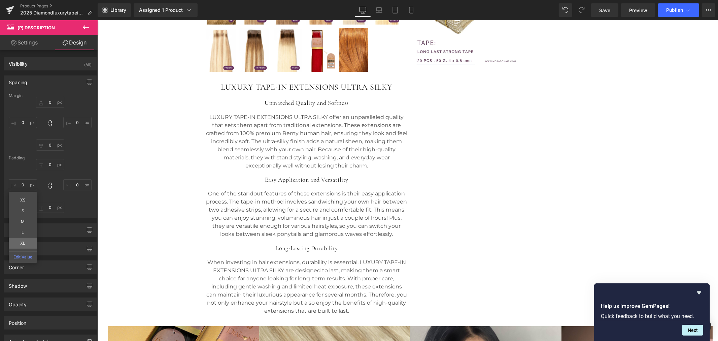
type input "XL"
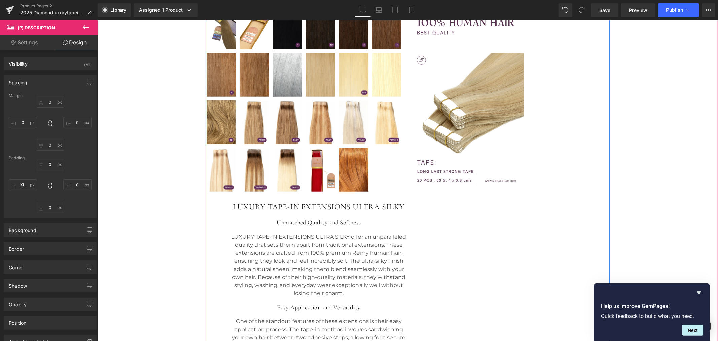
scroll to position [449, 0]
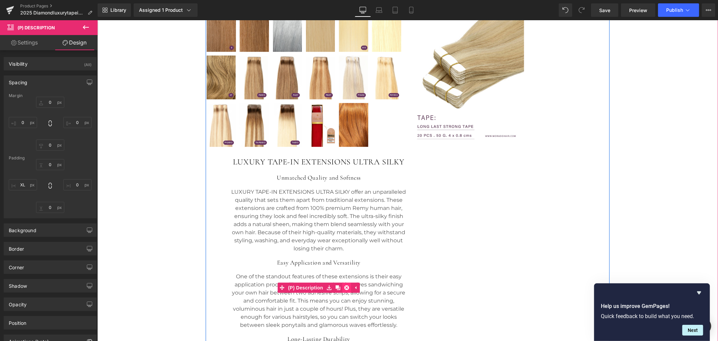
click at [345, 286] on icon at bounding box center [346, 287] width 5 height 5
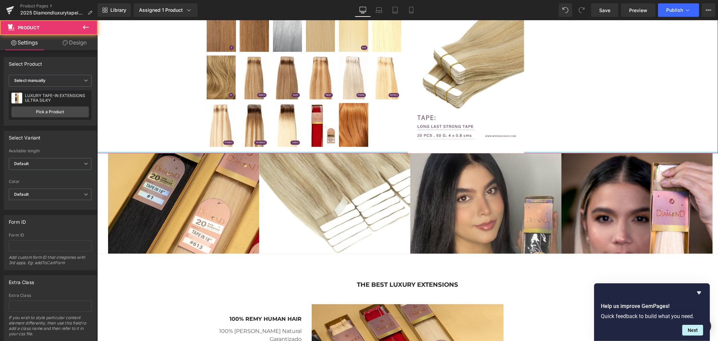
click at [183, 152] on div at bounding box center [407, 152] width 621 height 2
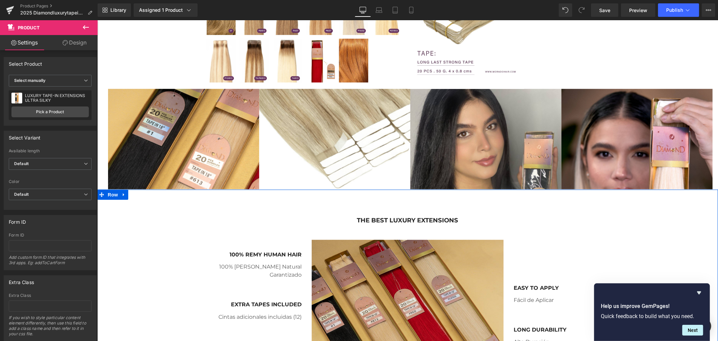
scroll to position [524, 0]
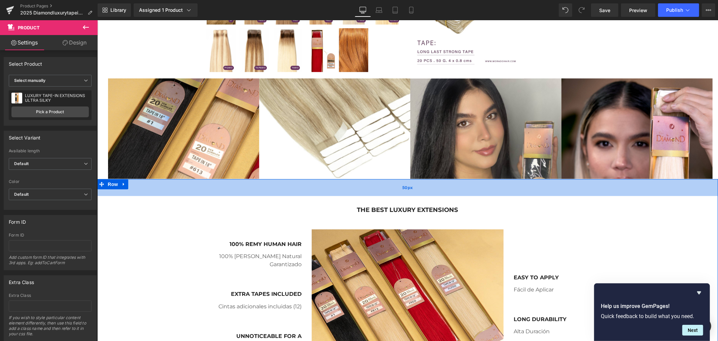
click at [212, 191] on div "50px" at bounding box center [407, 187] width 621 height 17
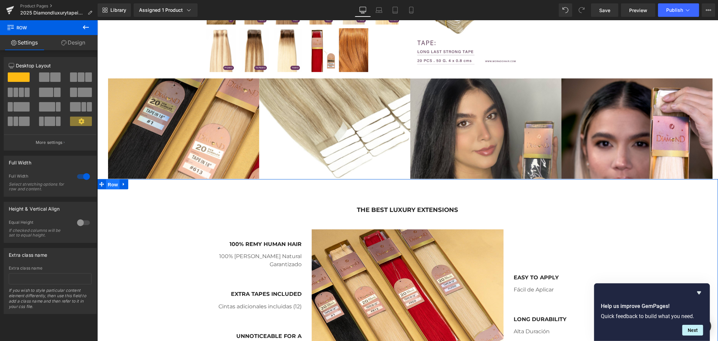
click at [109, 184] on span "Row" at bounding box center [112, 184] width 13 height 10
click at [123, 184] on icon at bounding box center [123, 183] width 1 height 3
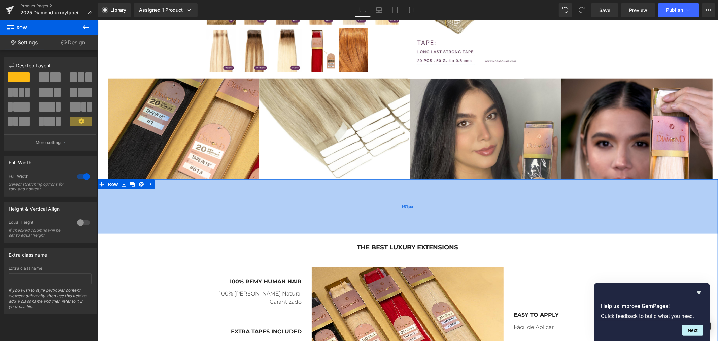
drag, startPoint x: 171, startPoint y: 195, endPoint x: 127, endPoint y: 209, distance: 46.1
click at [164, 233] on div "161px" at bounding box center [407, 206] width 621 height 54
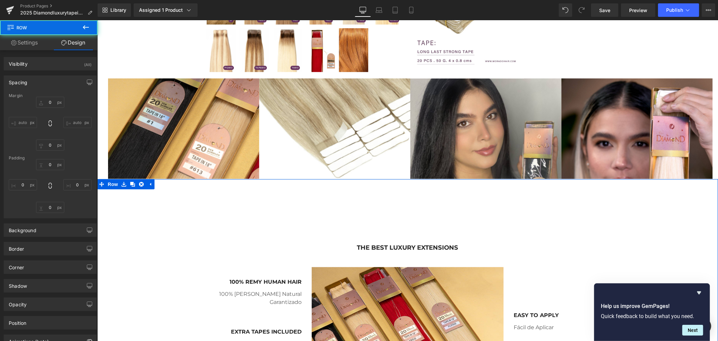
type input "0"
type input "162"
type input "0"
type input "38"
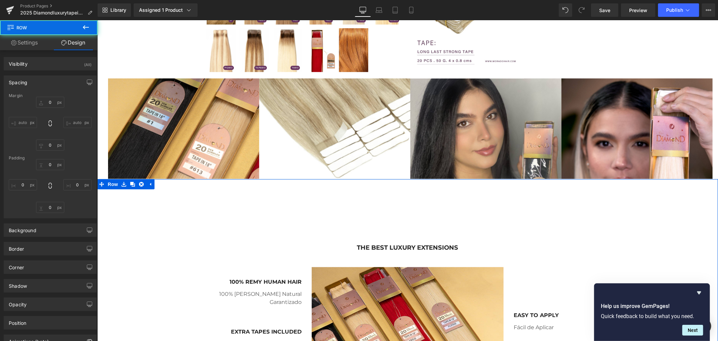
type input "0"
click at [31, 44] on link "Settings" at bounding box center [24, 42] width 49 height 15
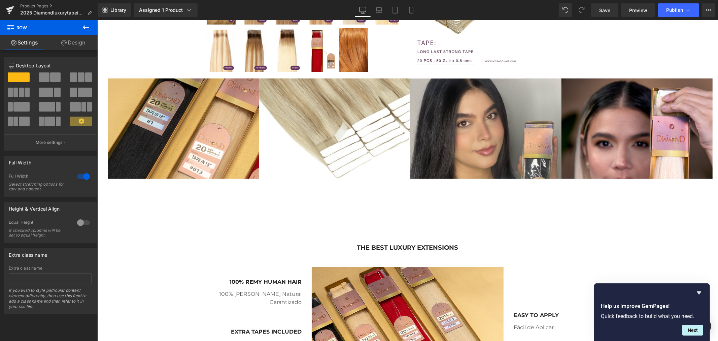
click at [85, 29] on icon at bounding box center [86, 27] width 8 height 8
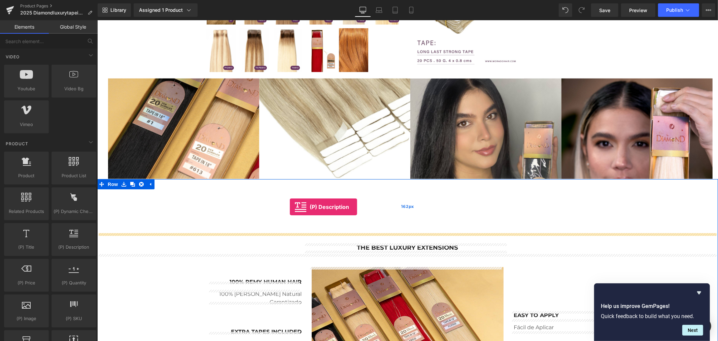
drag, startPoint x: 173, startPoint y: 258, endPoint x: 290, endPoint y: 206, distance: 127.2
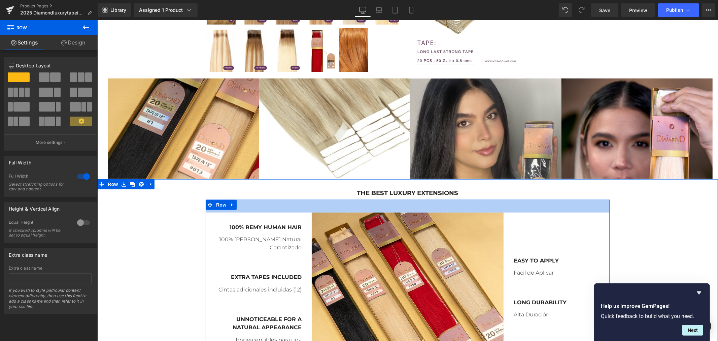
drag, startPoint x: 383, startPoint y: 230, endPoint x: 304, endPoint y: 190, distance: 88.5
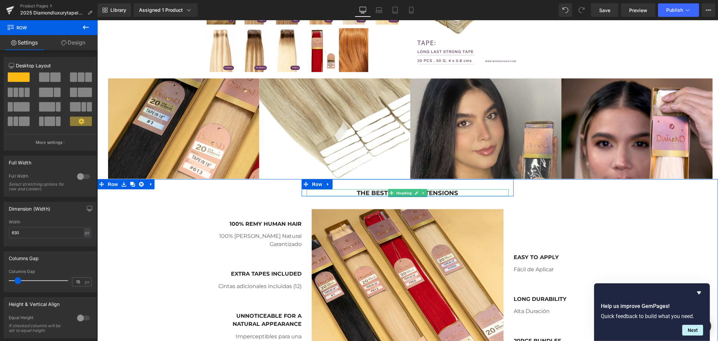
drag, startPoint x: 385, startPoint y: 198, endPoint x: 384, endPoint y: 193, distance: 5.3
click at [384, 193] on div "THE BEST LUXURY EXTENSIONS Heading Row" at bounding box center [407, 188] width 212 height 18
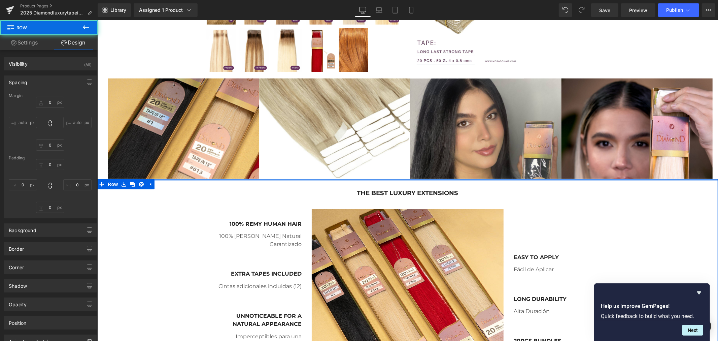
type input "0"
type input "30"
type input "0"
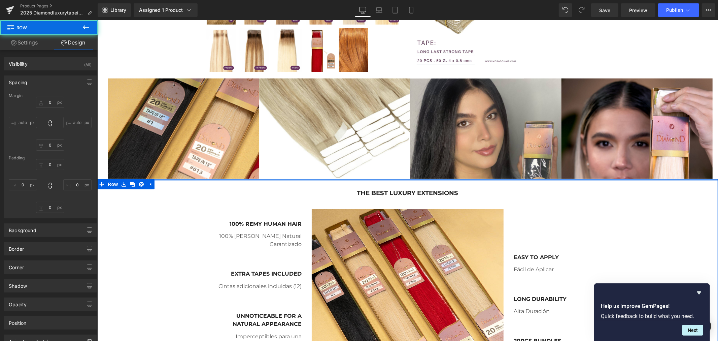
type input "0"
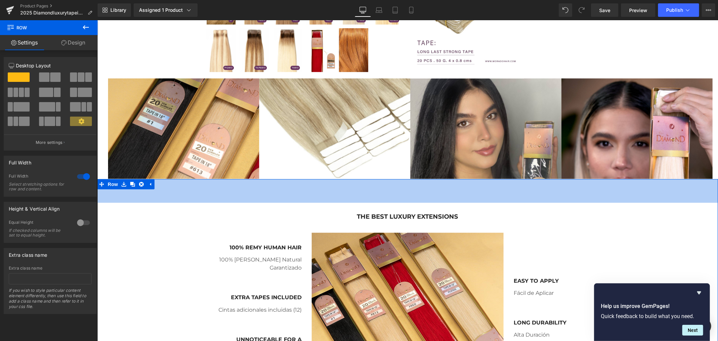
drag, startPoint x: 343, startPoint y: 179, endPoint x: 342, endPoint y: 202, distance: 23.6
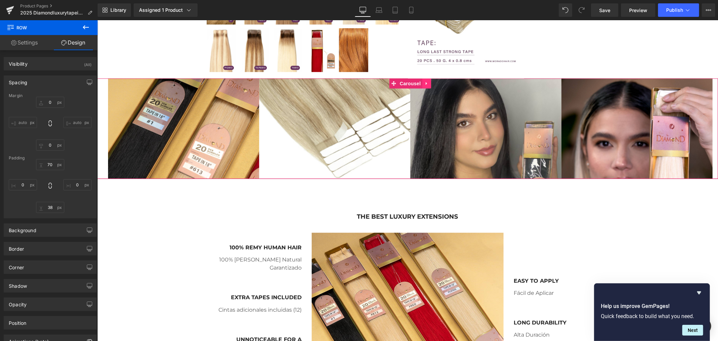
click at [425, 84] on icon at bounding box center [426, 83] width 5 height 5
click at [414, 85] on icon at bounding box center [413, 83] width 5 height 5
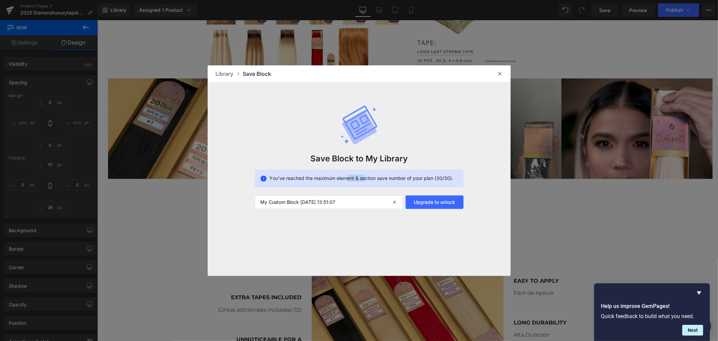
drag, startPoint x: 344, startPoint y: 177, endPoint x: 369, endPoint y: 178, distance: 24.9
click at [366, 178] on span "You’ve reached the maximum element & section save number of your plan (30/30)." at bounding box center [362, 178] width 184 height 7
click at [369, 178] on span "You’ve reached the maximum element & section save number of your plan (30/30)." at bounding box center [362, 178] width 184 height 7
drag, startPoint x: 405, startPoint y: 180, endPoint x: 385, endPoint y: 180, distance: 20.5
click at [385, 180] on span "You’ve reached the maximum element & section save number of your plan (30/30)." at bounding box center [362, 178] width 184 height 7
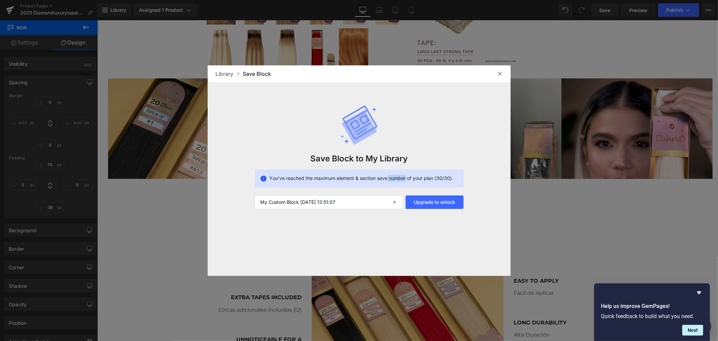
click at [385, 180] on span "You’ve reached the maximum element & section save number of your plan (30/30)." at bounding box center [362, 178] width 184 height 7
drag, startPoint x: 496, startPoint y: 74, endPoint x: 400, endPoint y: 54, distance: 98.4
click at [496, 74] on div at bounding box center [500, 73] width 11 height 11
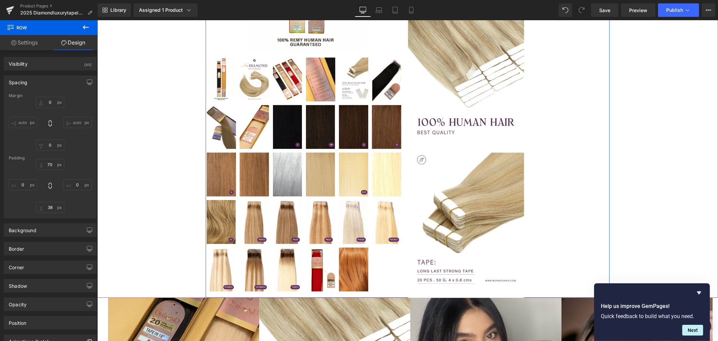
scroll to position [411, 0]
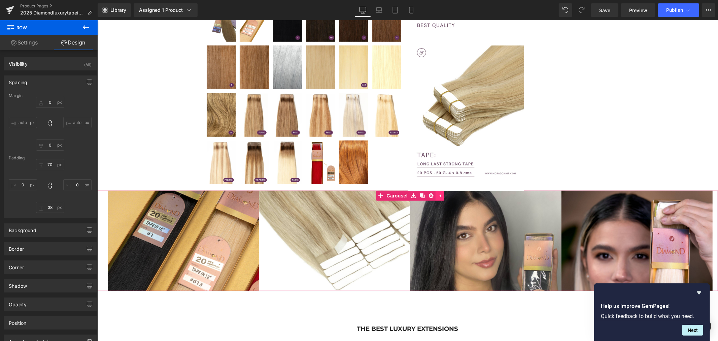
click at [439, 196] on icon at bounding box center [439, 195] width 5 height 5
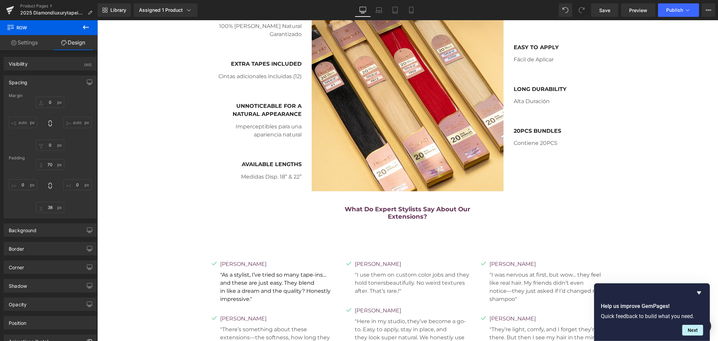
scroll to position [860, 0]
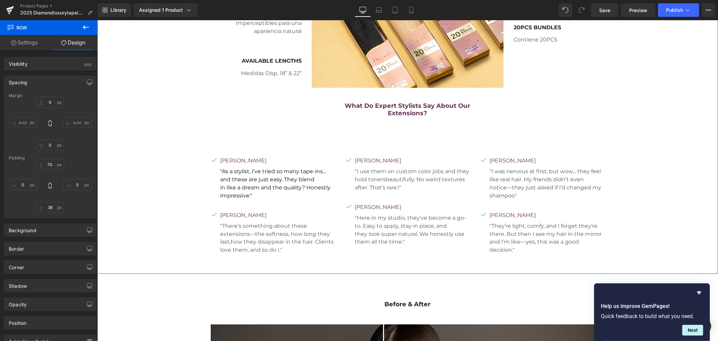
click at [25, 41] on link "Settings" at bounding box center [24, 42] width 49 height 15
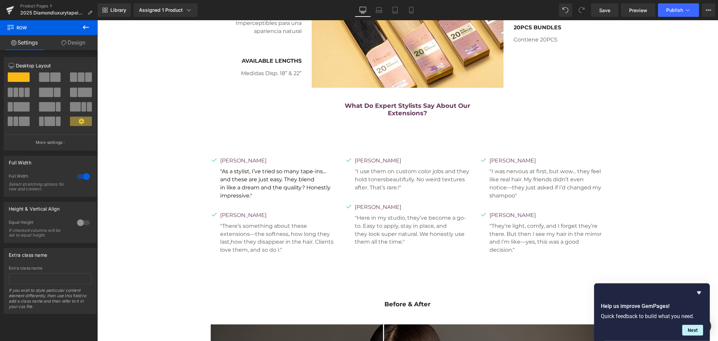
click at [83, 28] on icon at bounding box center [86, 27] width 6 height 4
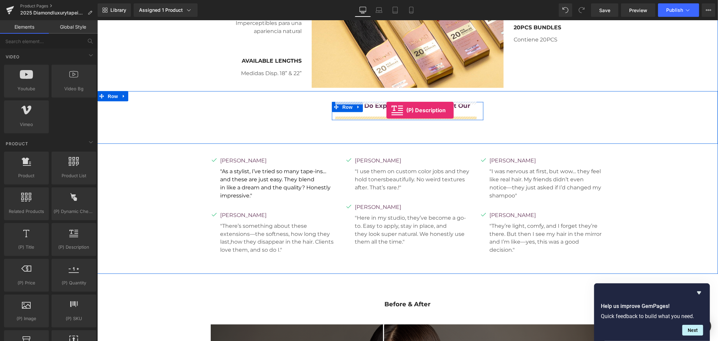
drag, startPoint x: 175, startPoint y: 262, endPoint x: 386, endPoint y: 110, distance: 260.1
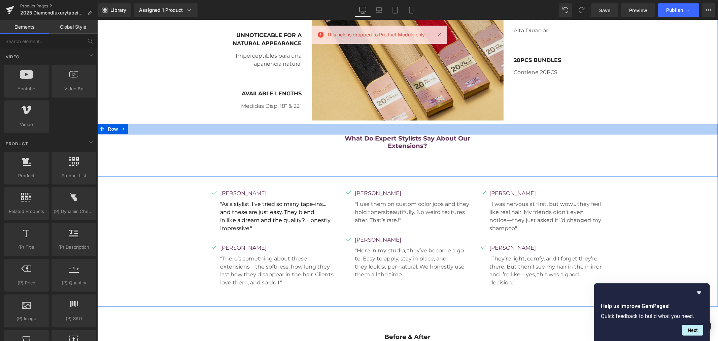
scroll to position [786, 0]
